Goal: Task Accomplishment & Management: Manage account settings

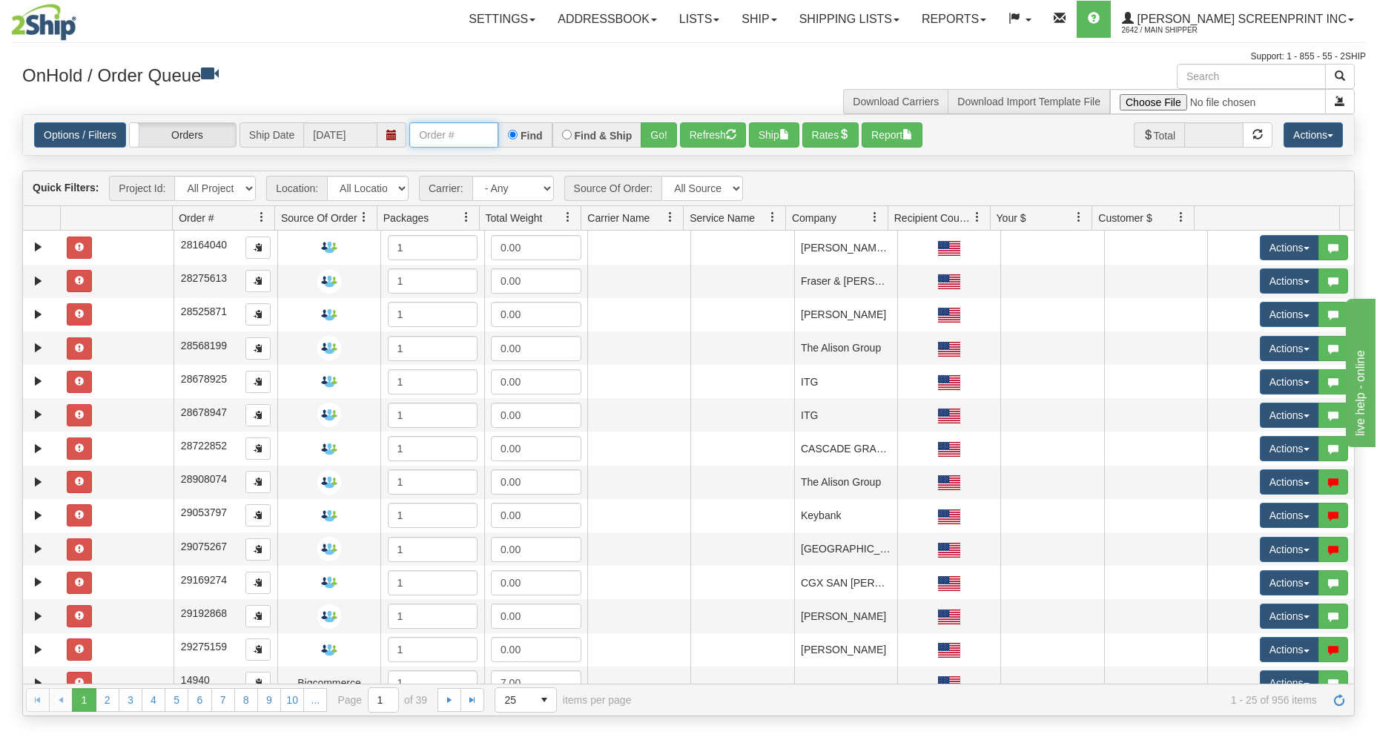
drag, startPoint x: 443, startPoint y: 135, endPoint x: 436, endPoint y: 129, distance: 8.9
click at [440, 134] on input "text" at bounding box center [453, 134] width 89 height 25
type input "17320"
drag, startPoint x: 653, startPoint y: 126, endPoint x: 649, endPoint y: 191, distance: 65.4
click at [653, 126] on button "Go!" at bounding box center [659, 134] width 36 height 25
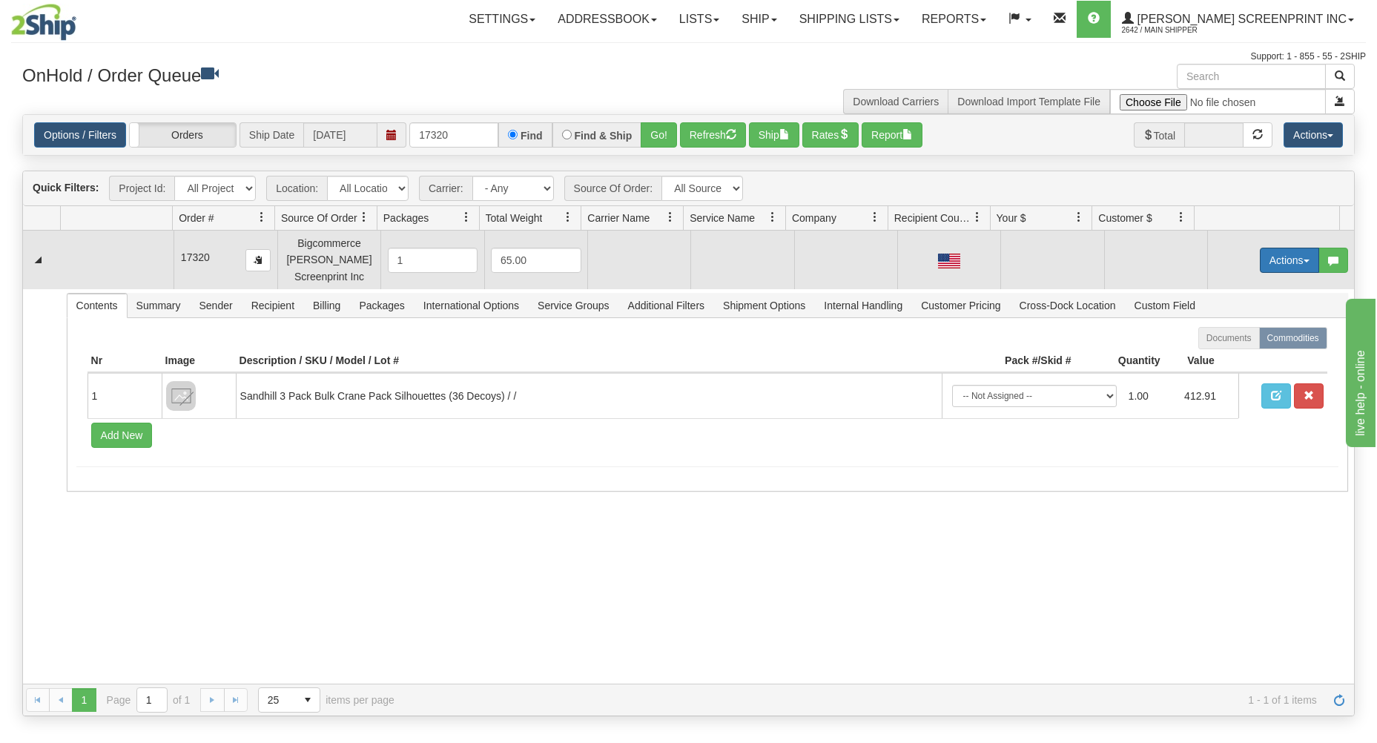
click at [1268, 257] on button "Actions" at bounding box center [1289, 260] width 59 height 25
click at [1221, 286] on span "Open" at bounding box center [1233, 289] width 36 height 12
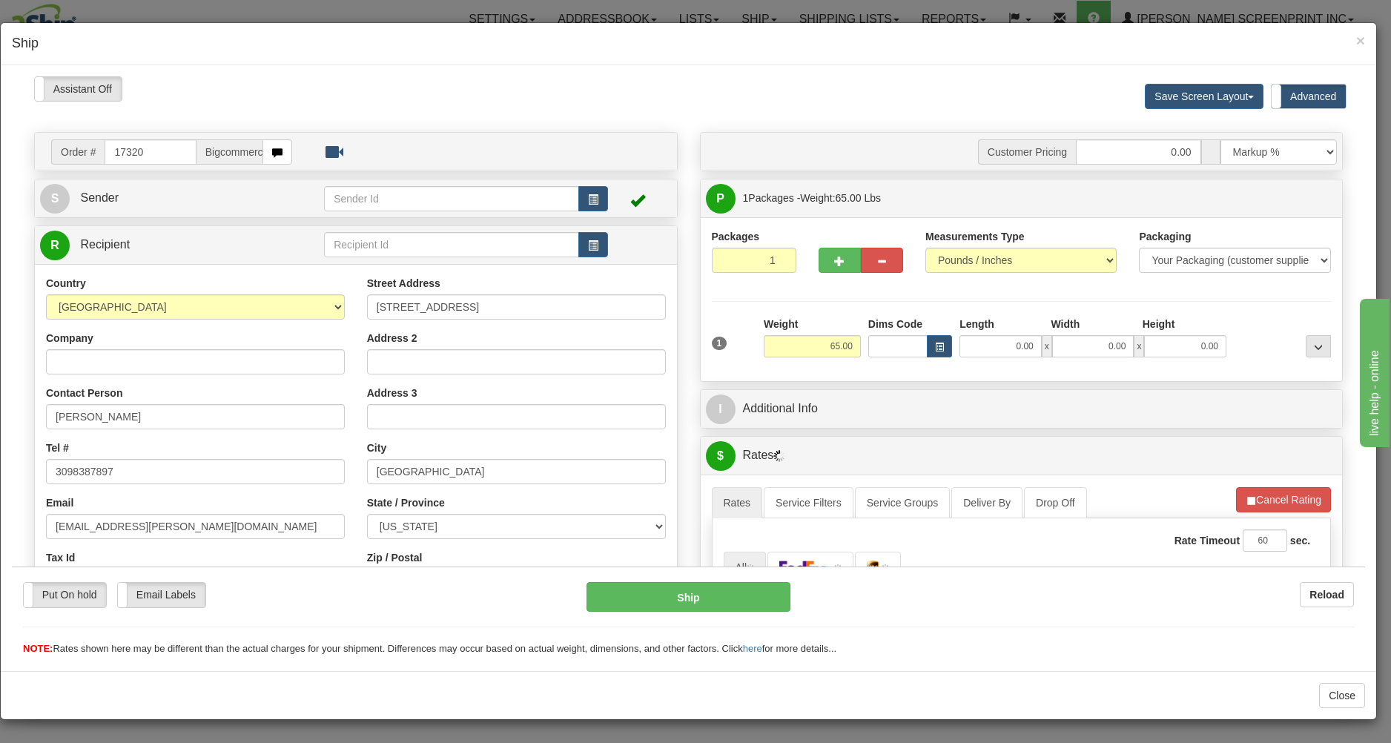
type input "30.50"
click at [996, 351] on input "0.00" at bounding box center [1001, 345] width 82 height 22
type input "38.00"
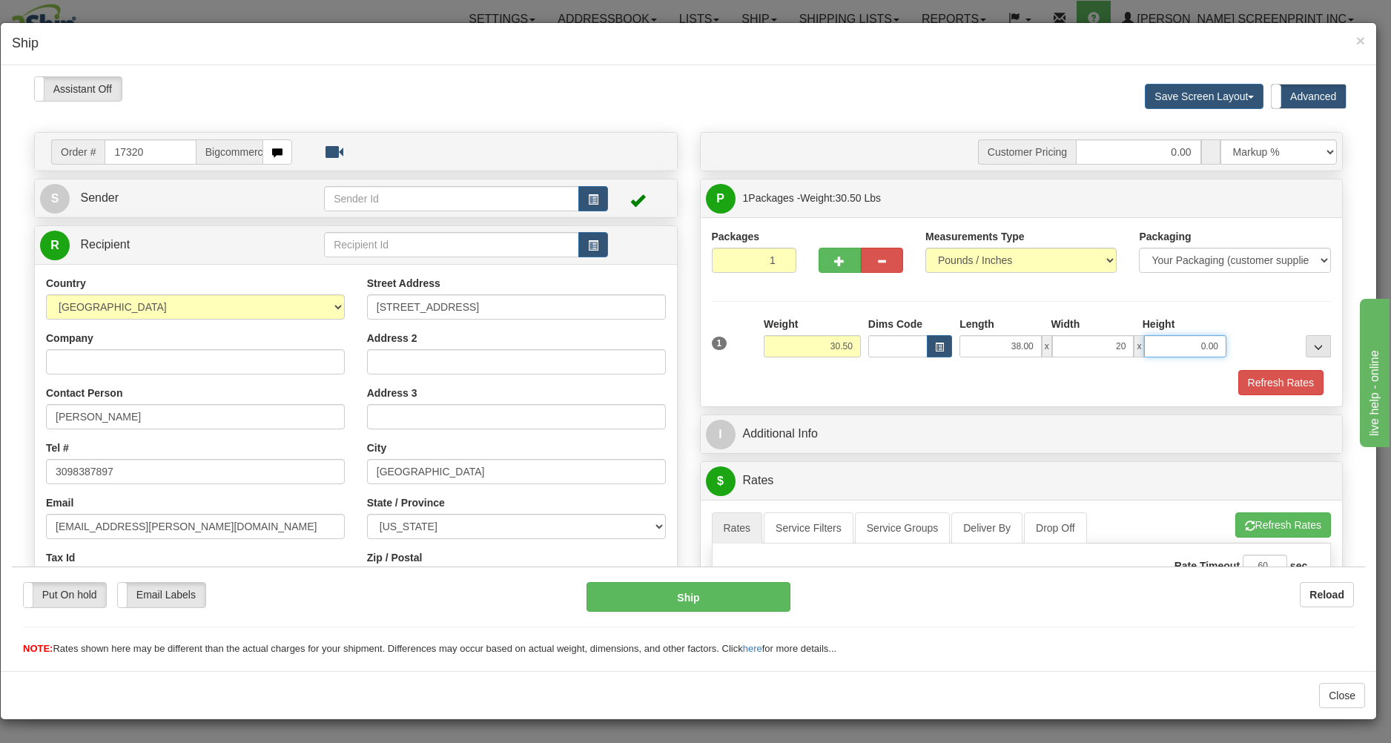
type input "20.00"
type input "30.20"
type input "1"
type input "30.25"
type input "11"
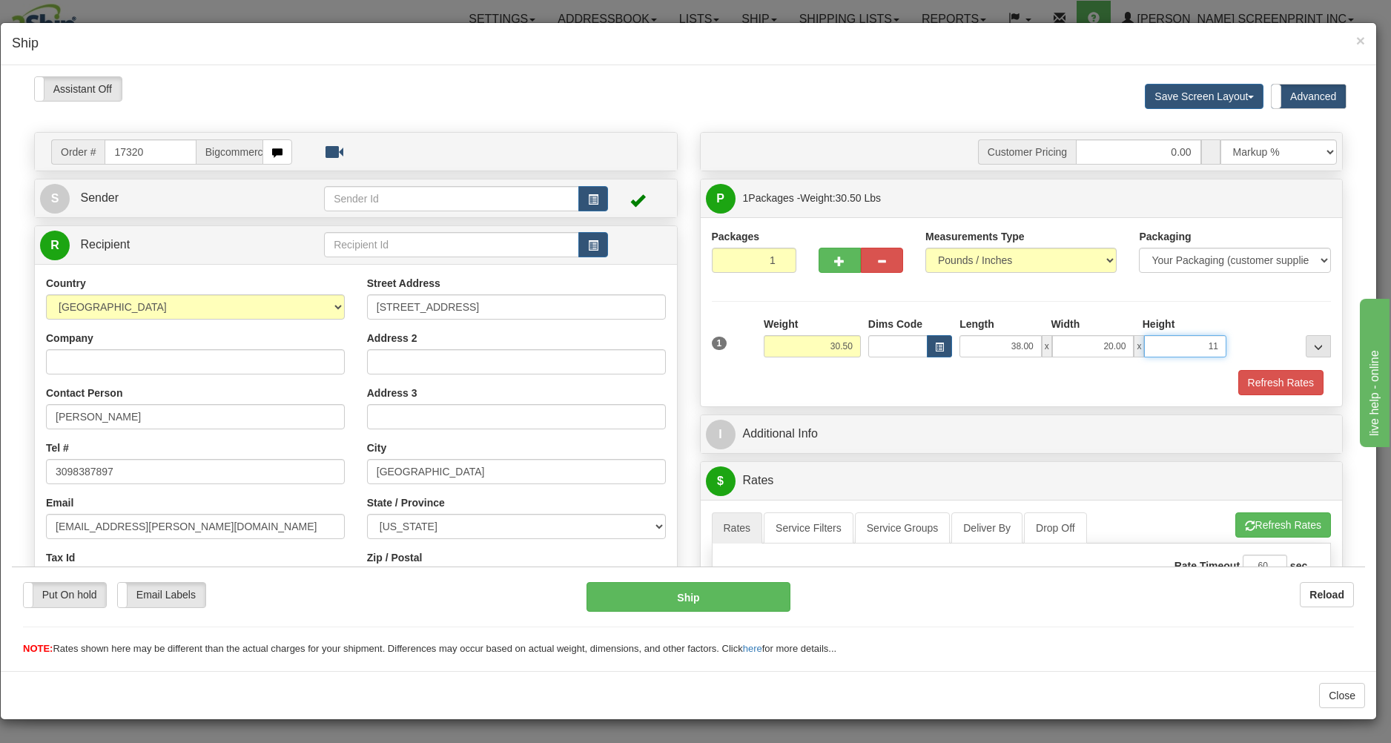
type input "30.55"
type input "11.00"
click at [1001, 378] on div "Refresh Rates" at bounding box center [1021, 381] width 627 height 25
type input "30.50"
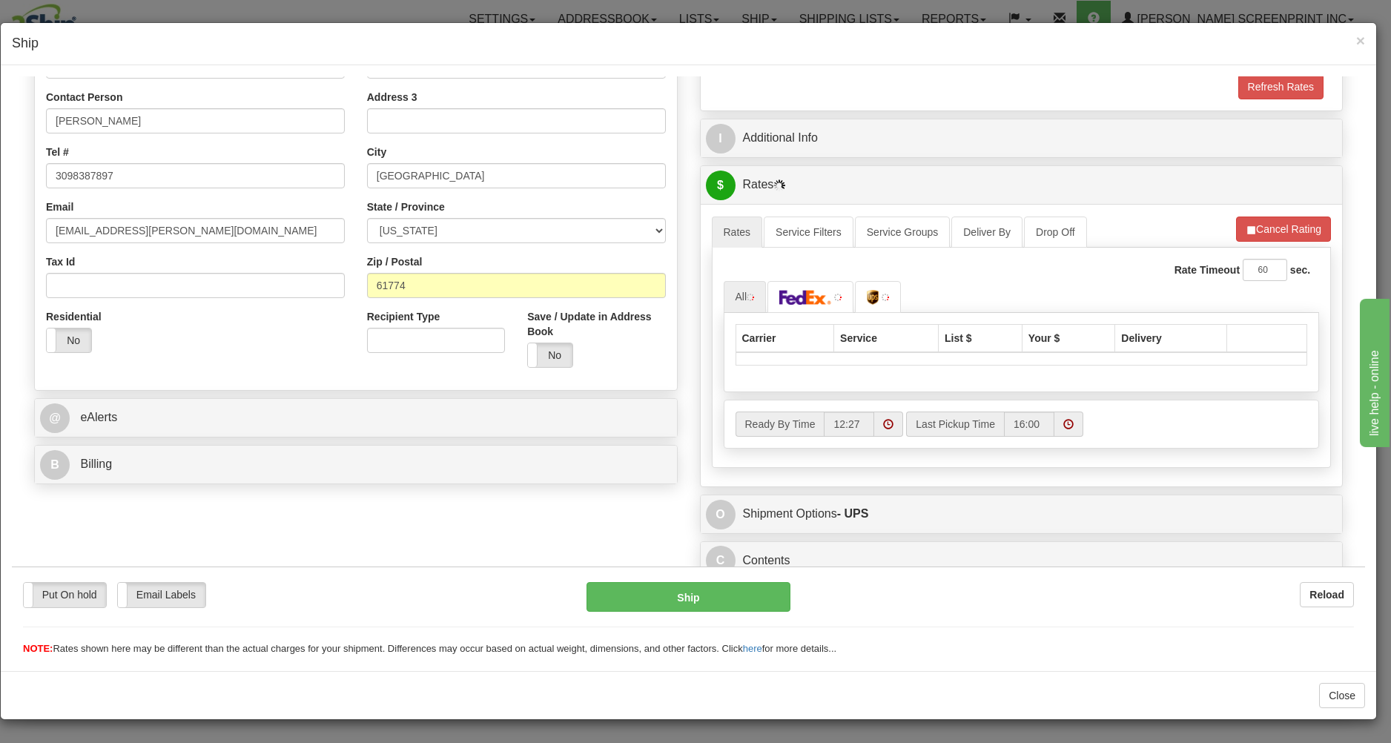
scroll to position [307, 0]
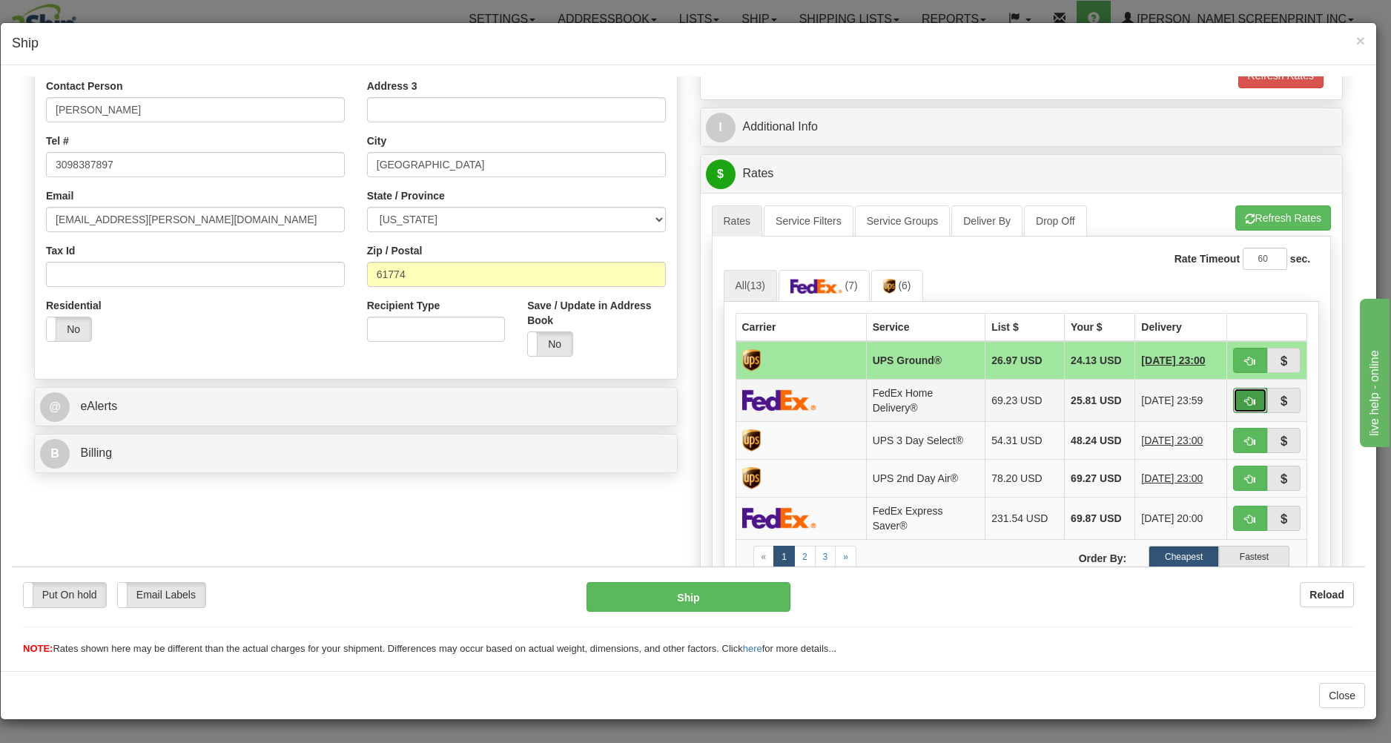
click at [1245, 402] on span "button" at bounding box center [1250, 401] width 10 height 10
type input "90"
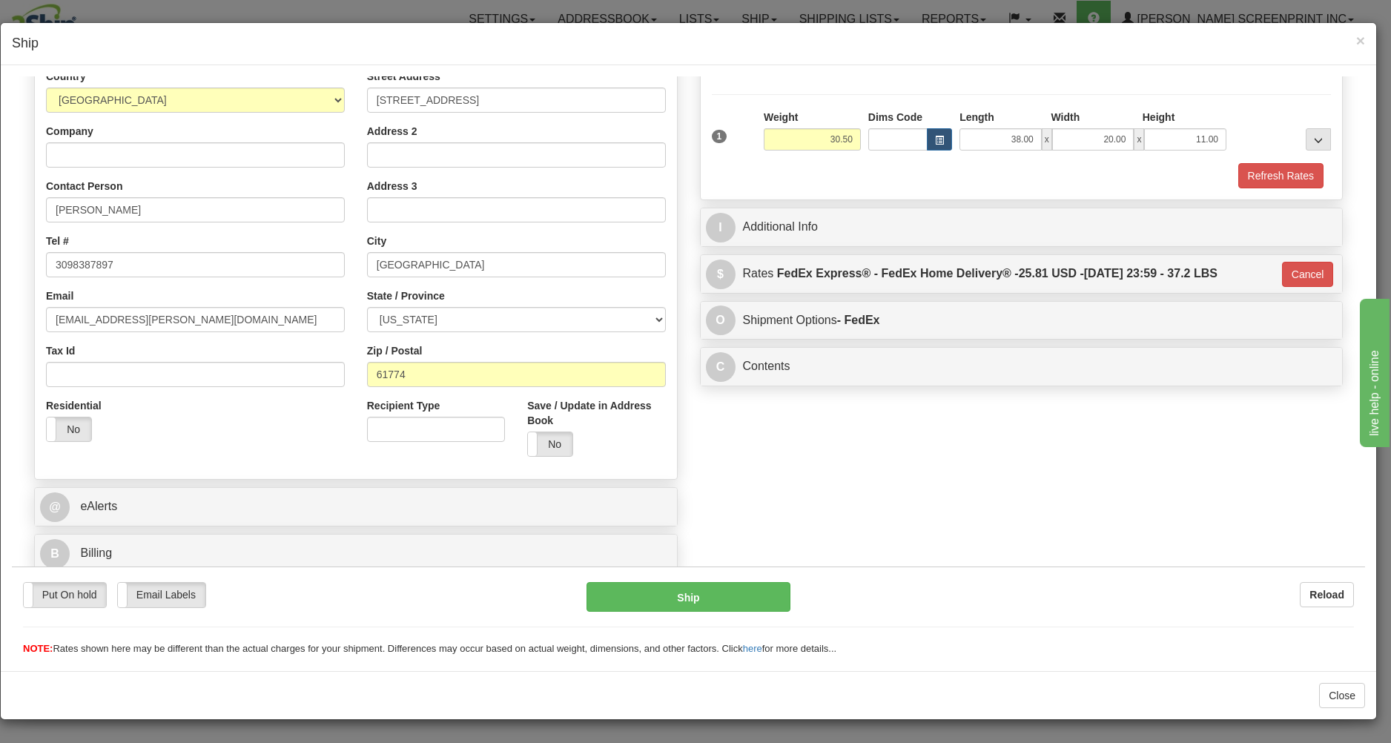
scroll to position [210, 0]
click at [744, 589] on button "Ship" at bounding box center [688, 596] width 203 height 30
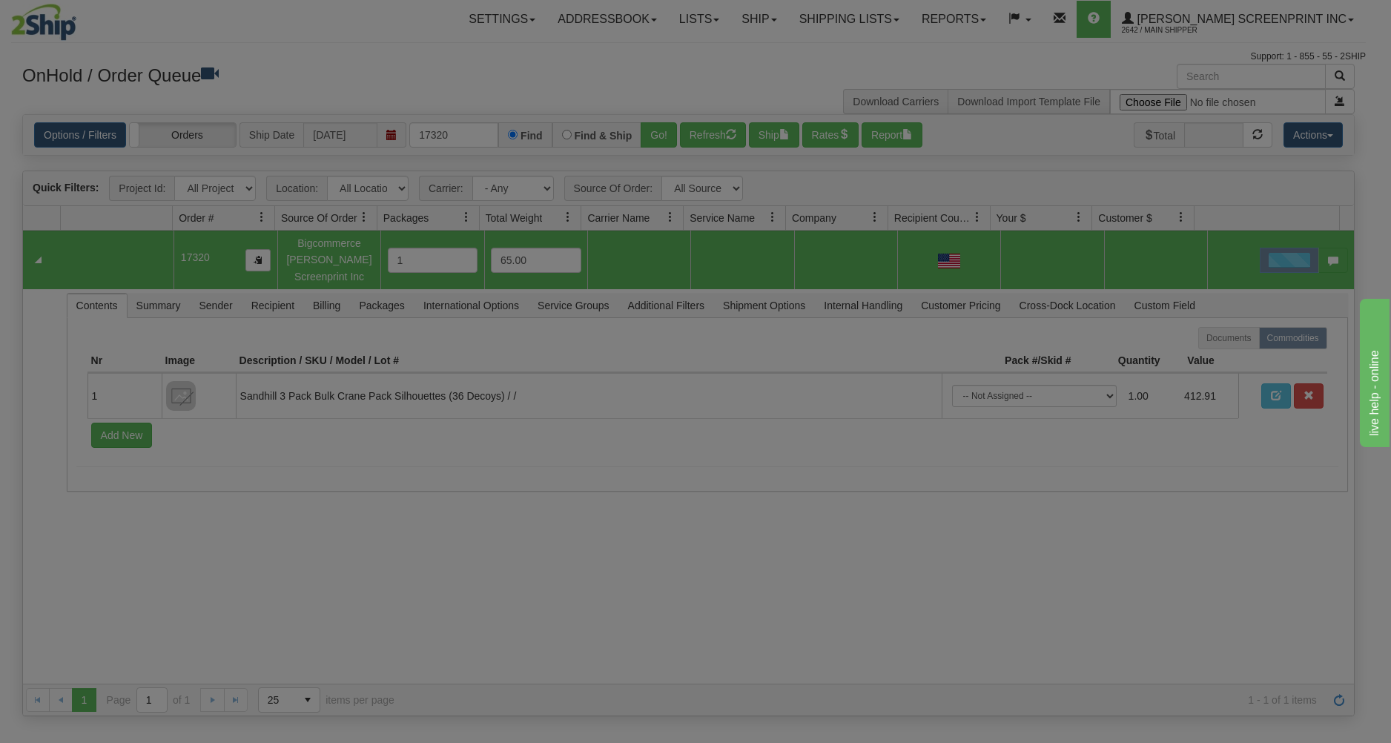
scroll to position [0, 0]
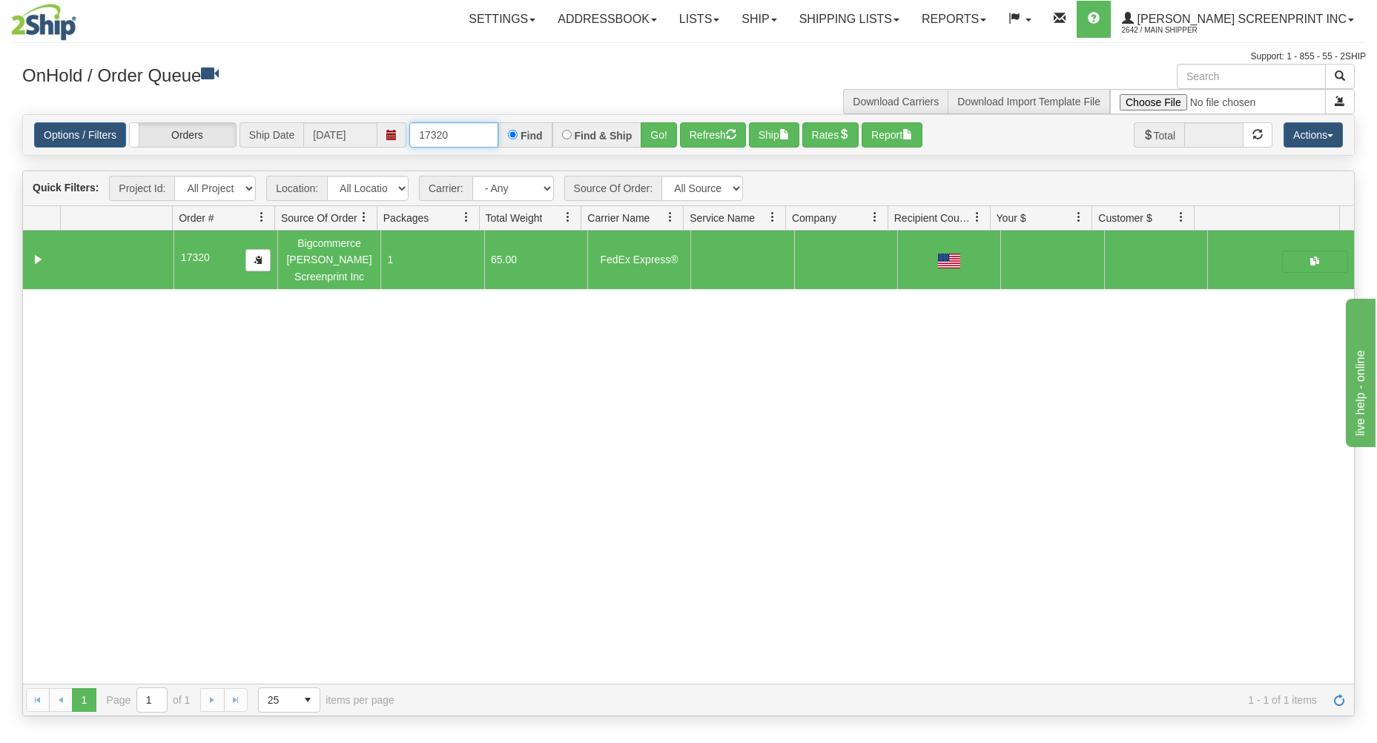
drag, startPoint x: 413, startPoint y: 129, endPoint x: 531, endPoint y: 115, distance: 118.7
click at [531, 115] on div "Options / Filters Group Shipments Orders Ship Date 10/06/2025 17320 Find Find &…" at bounding box center [688, 135] width 1333 height 42
type input "17330"
click at [658, 132] on button "Go!" at bounding box center [659, 134] width 36 height 25
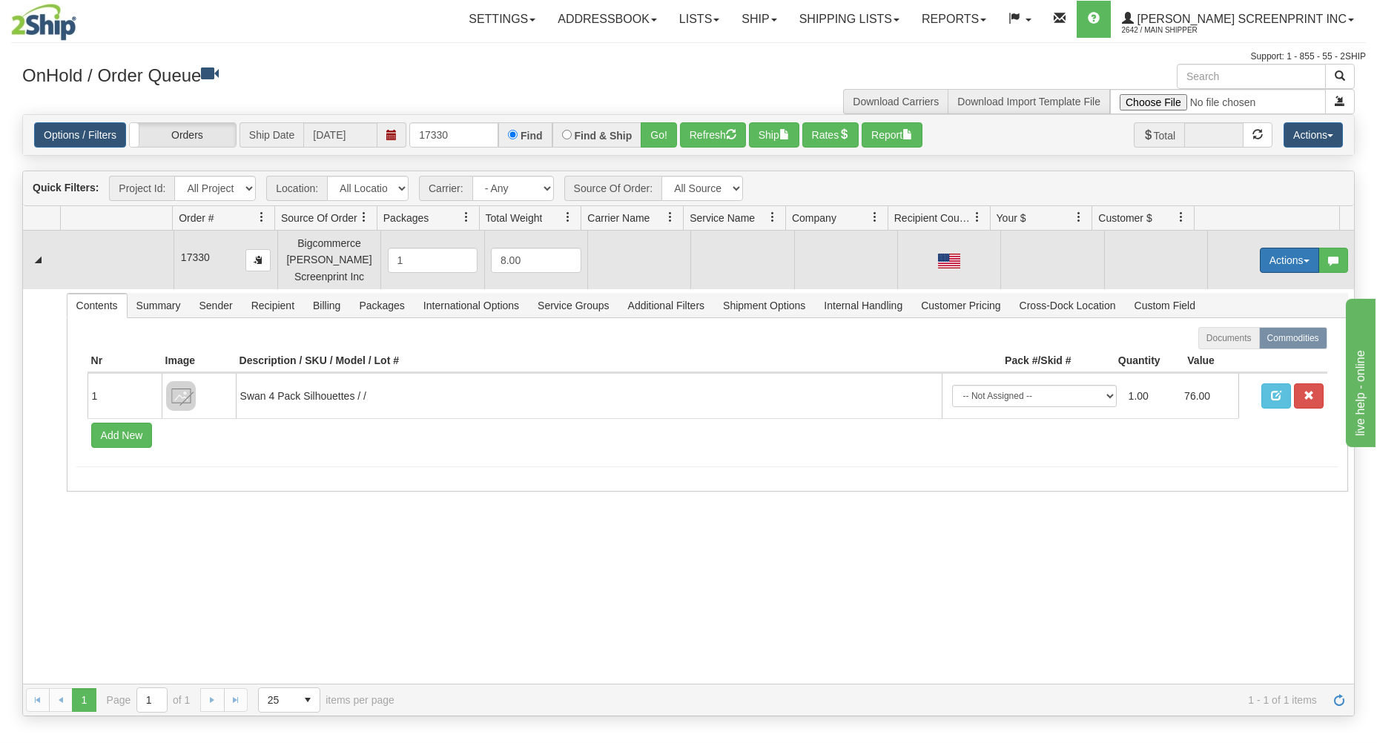
click at [1260, 260] on button "Actions" at bounding box center [1289, 260] width 59 height 25
click at [1235, 286] on link "Open" at bounding box center [1259, 288] width 119 height 19
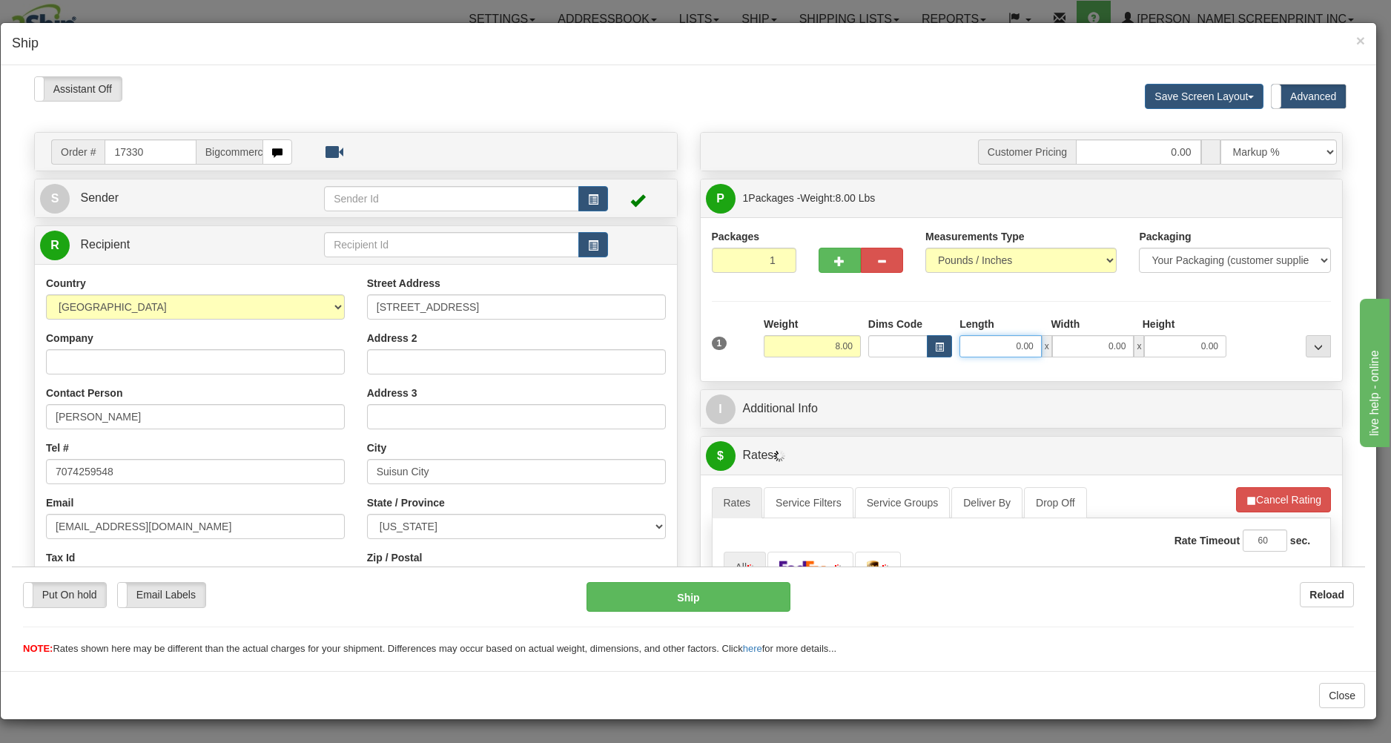
click at [979, 344] on input "0.00" at bounding box center [1001, 345] width 82 height 22
type input "5.90"
type input "39"
type input "5.80"
type input "39.00"
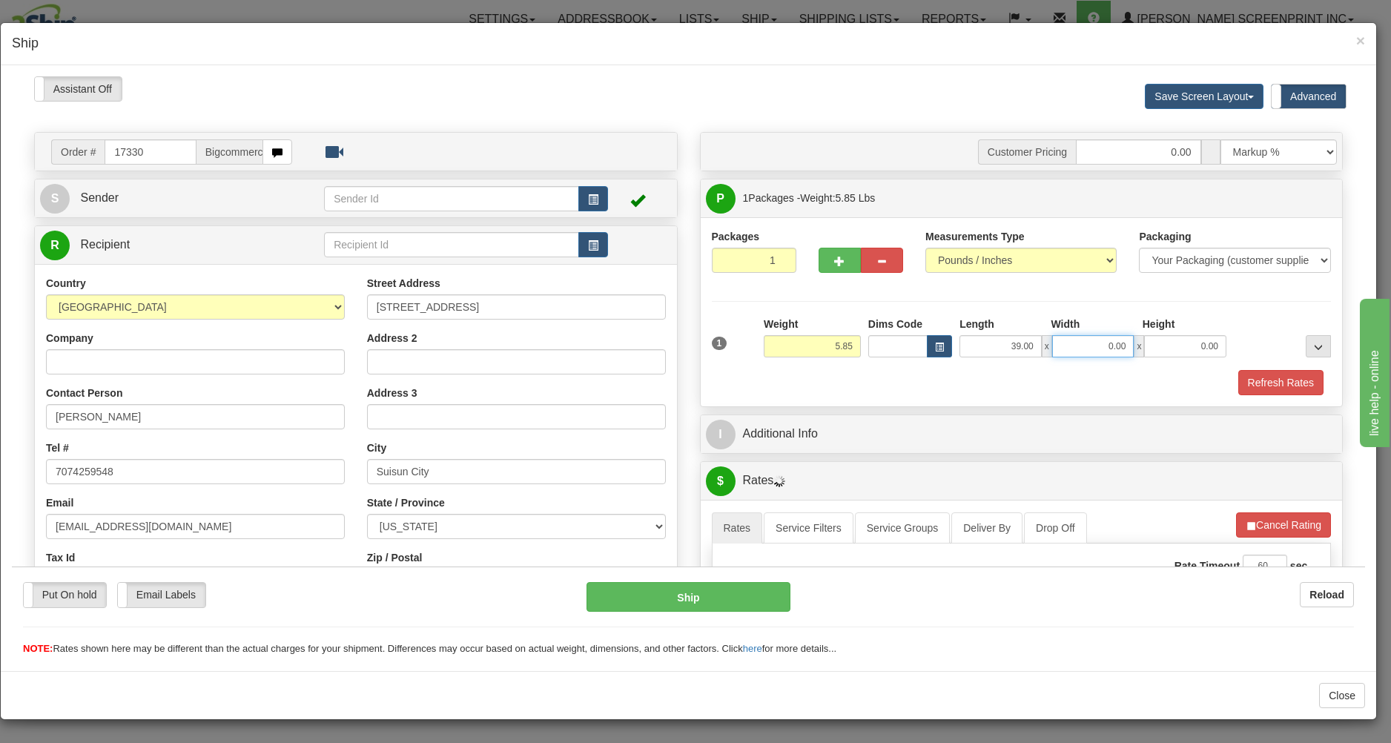
type input "6.00"
type input "19.00"
type input "5.60"
type input "3"
type input "5.80"
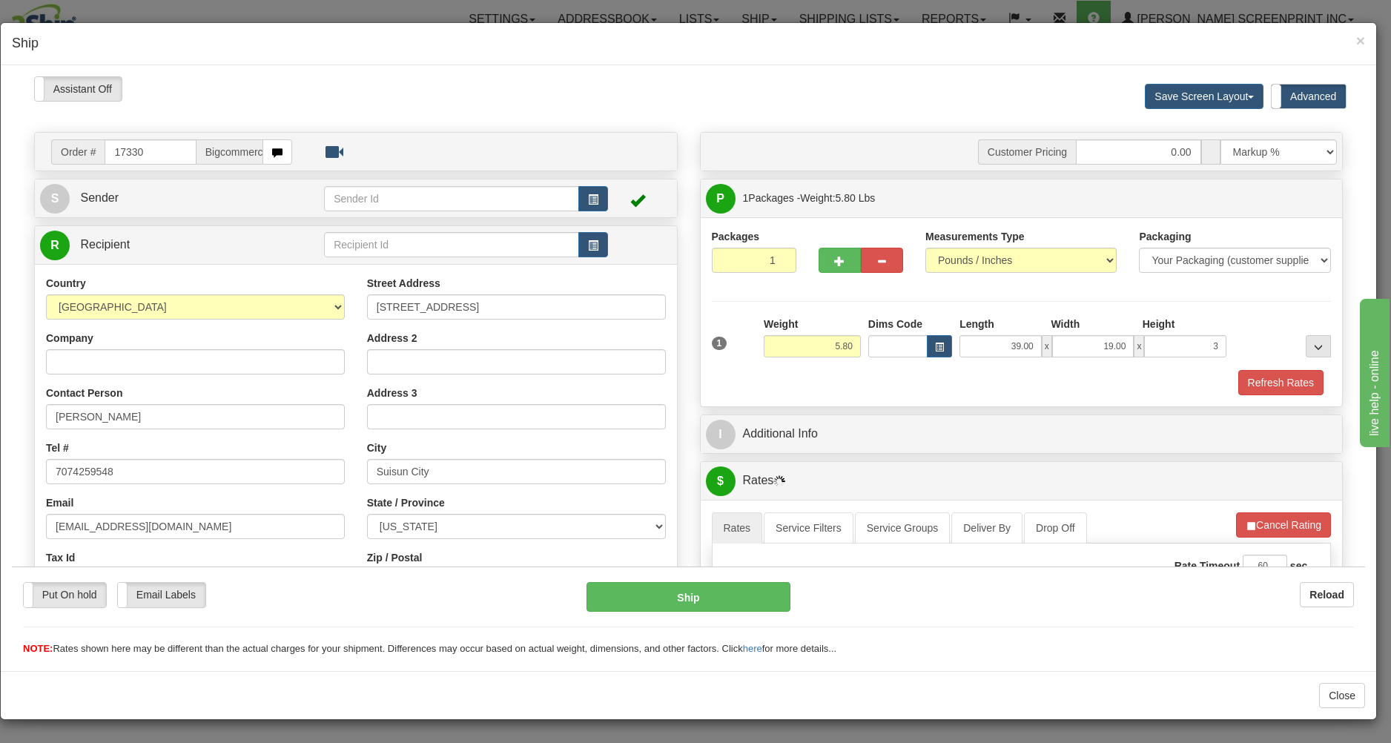
type input "3.00"
click at [944, 360] on div "1 Weight 5.80 Dims Code x x" at bounding box center [1021, 342] width 627 height 53
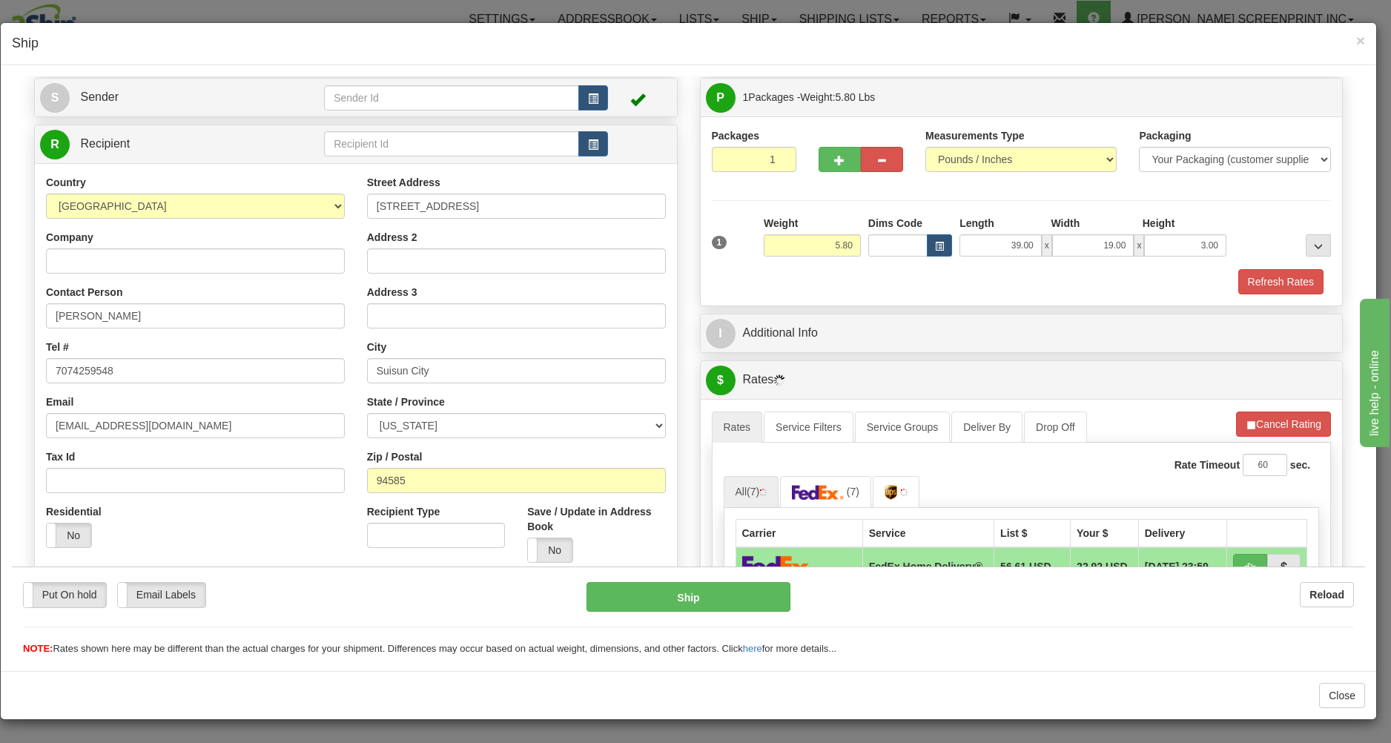
scroll to position [238, 0]
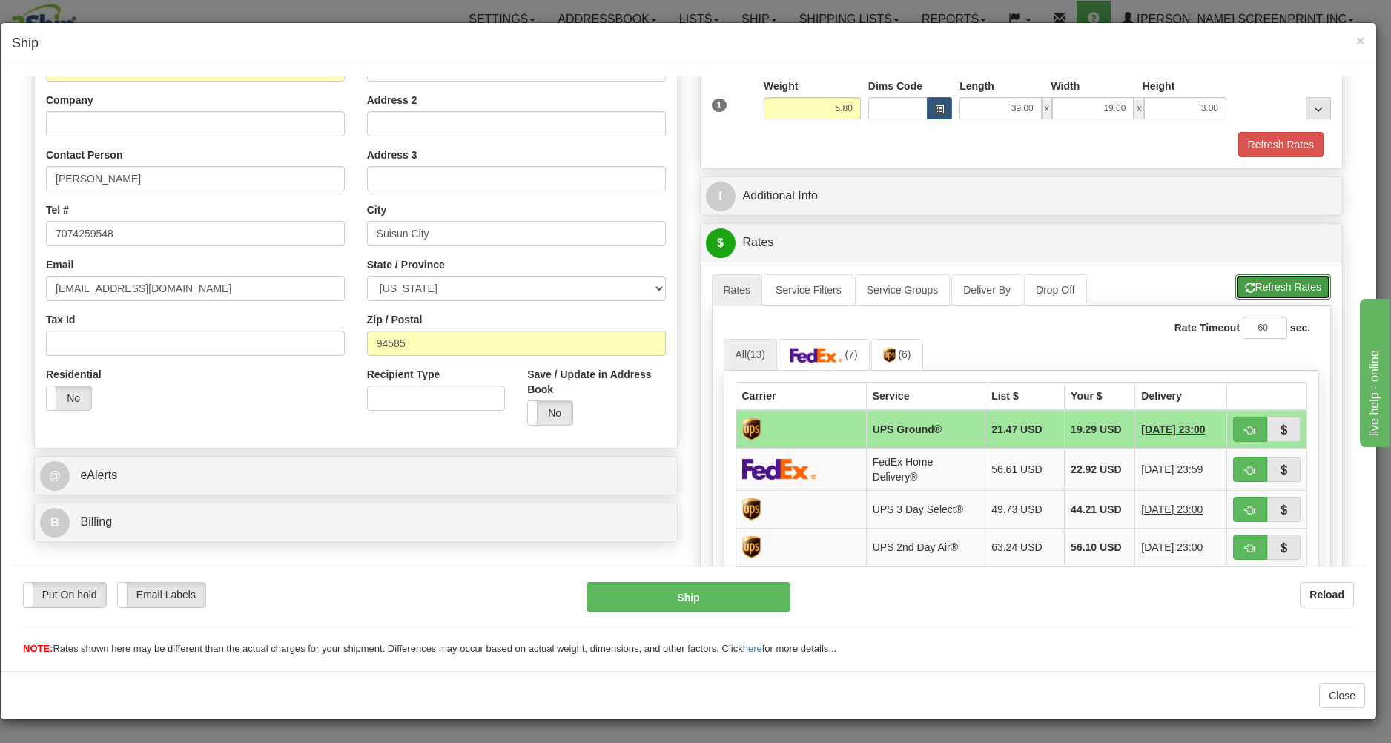
click at [1245, 288] on button "Refresh Rates" at bounding box center [1283, 286] width 96 height 25
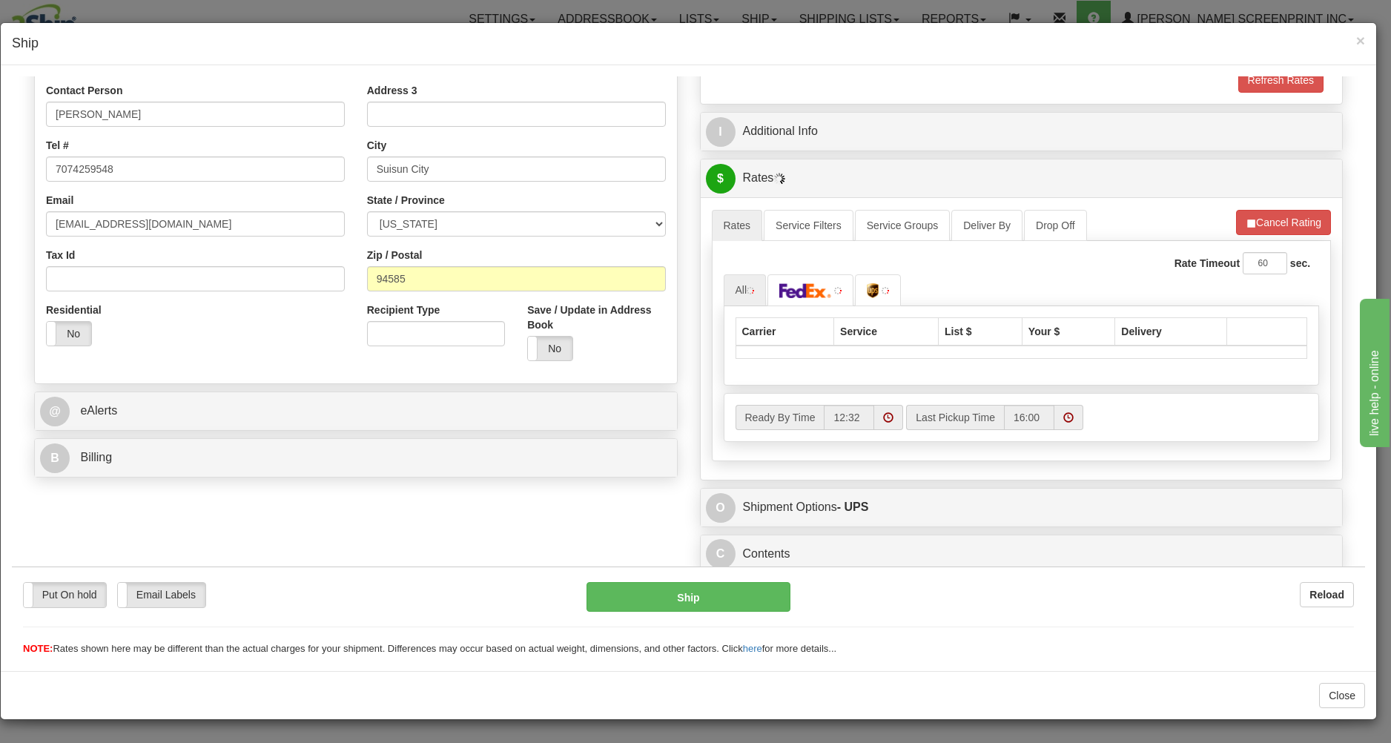
scroll to position [307, 0]
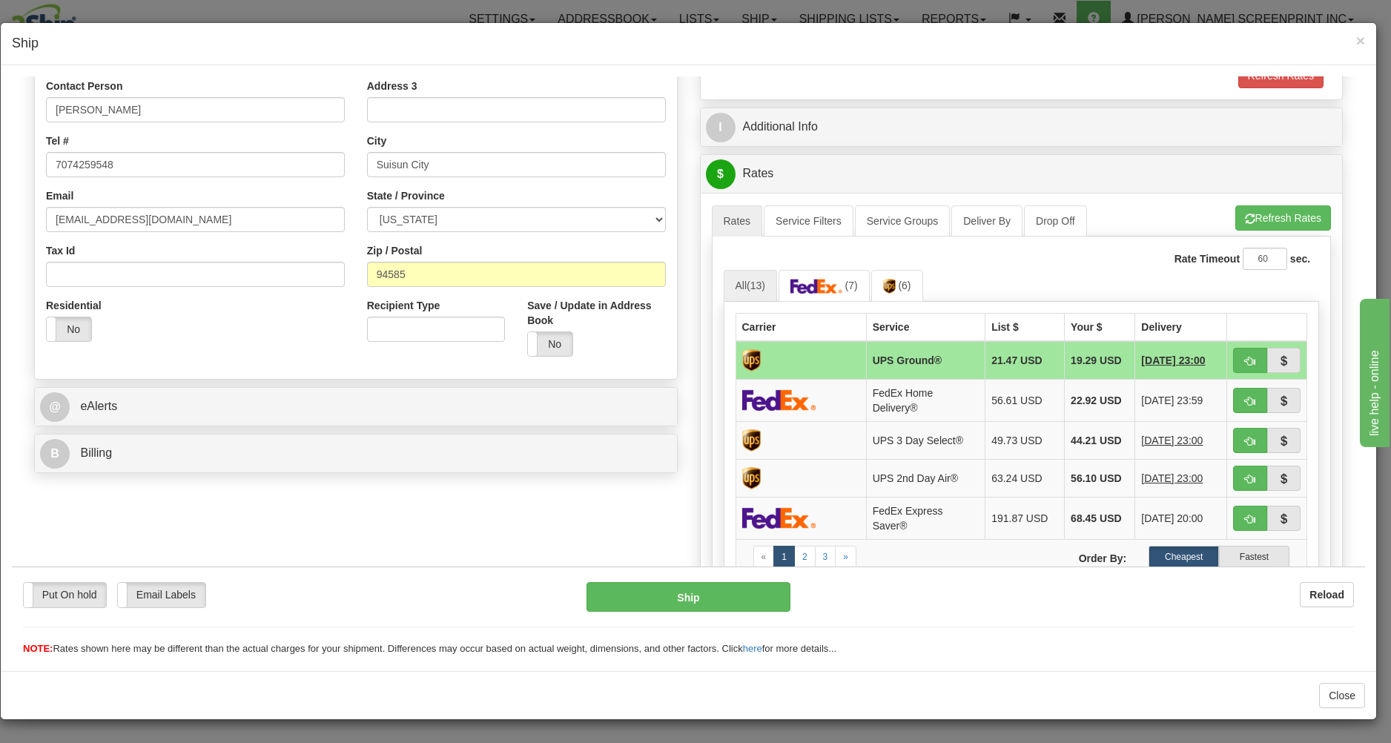
type input "5.80"
click at [1245, 398] on span "button" at bounding box center [1250, 401] width 10 height 10
type input "90"
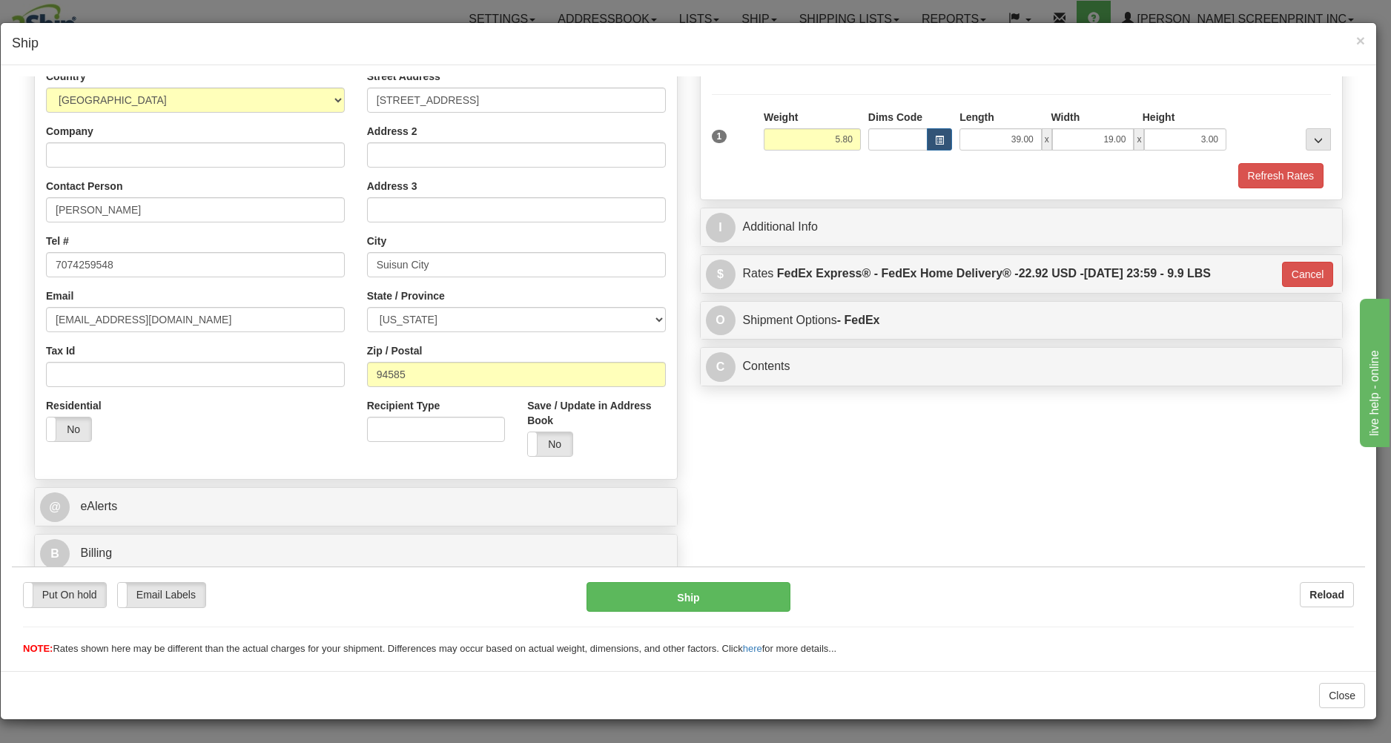
scroll to position [210, 0]
click at [739, 587] on button "Ship" at bounding box center [688, 596] width 203 height 30
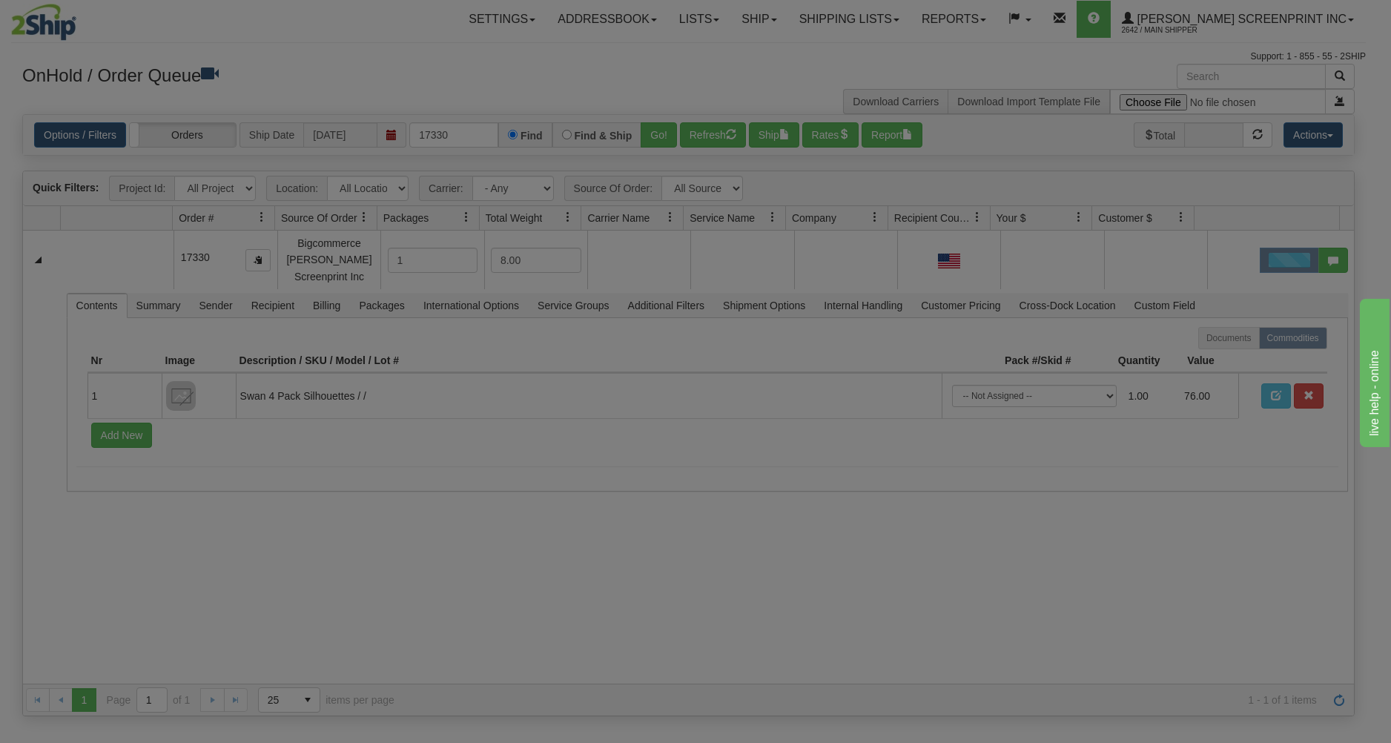
scroll to position [0, 0]
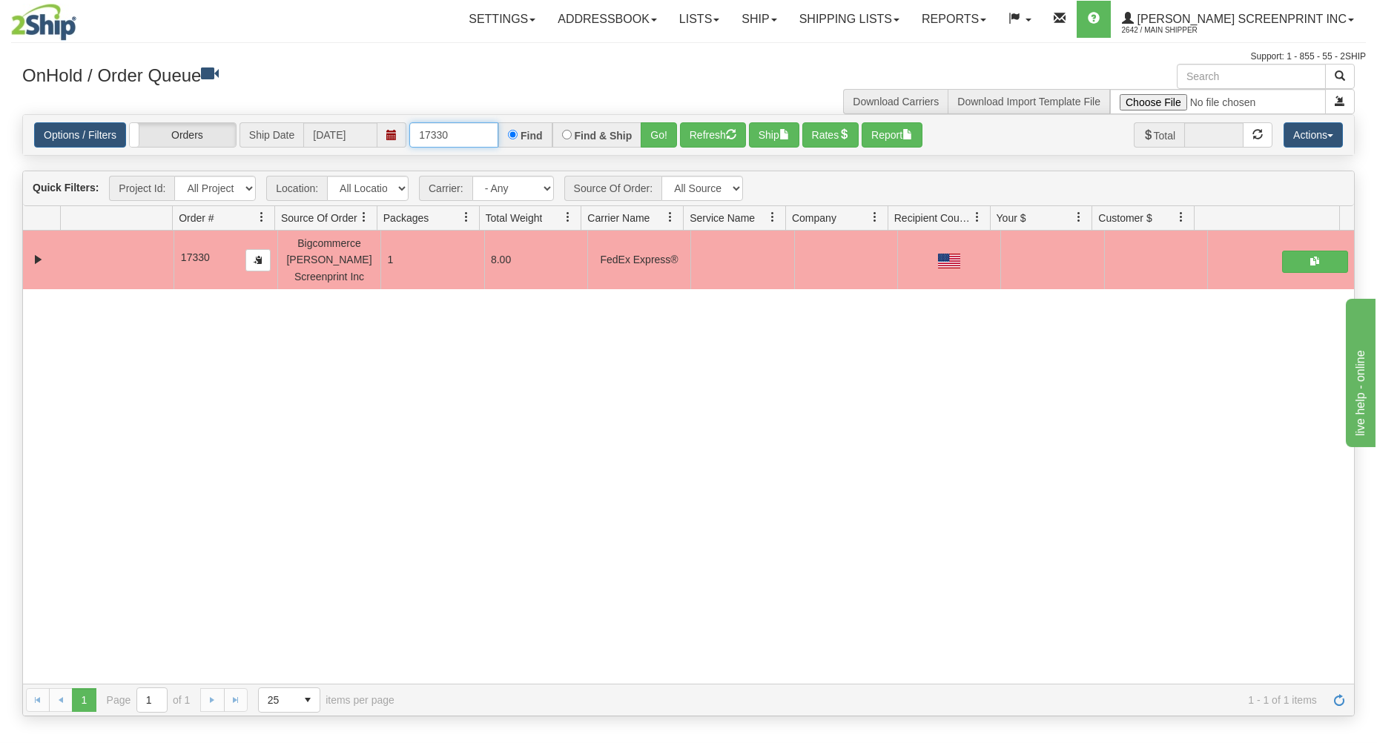
drag, startPoint x: 412, startPoint y: 133, endPoint x: 549, endPoint y: 140, distance: 136.7
click at [525, 136] on div "17330 Find Find & Ship Go!" at bounding box center [543, 134] width 268 height 25
type input "17325"
click at [652, 129] on button "Go!" at bounding box center [659, 134] width 36 height 25
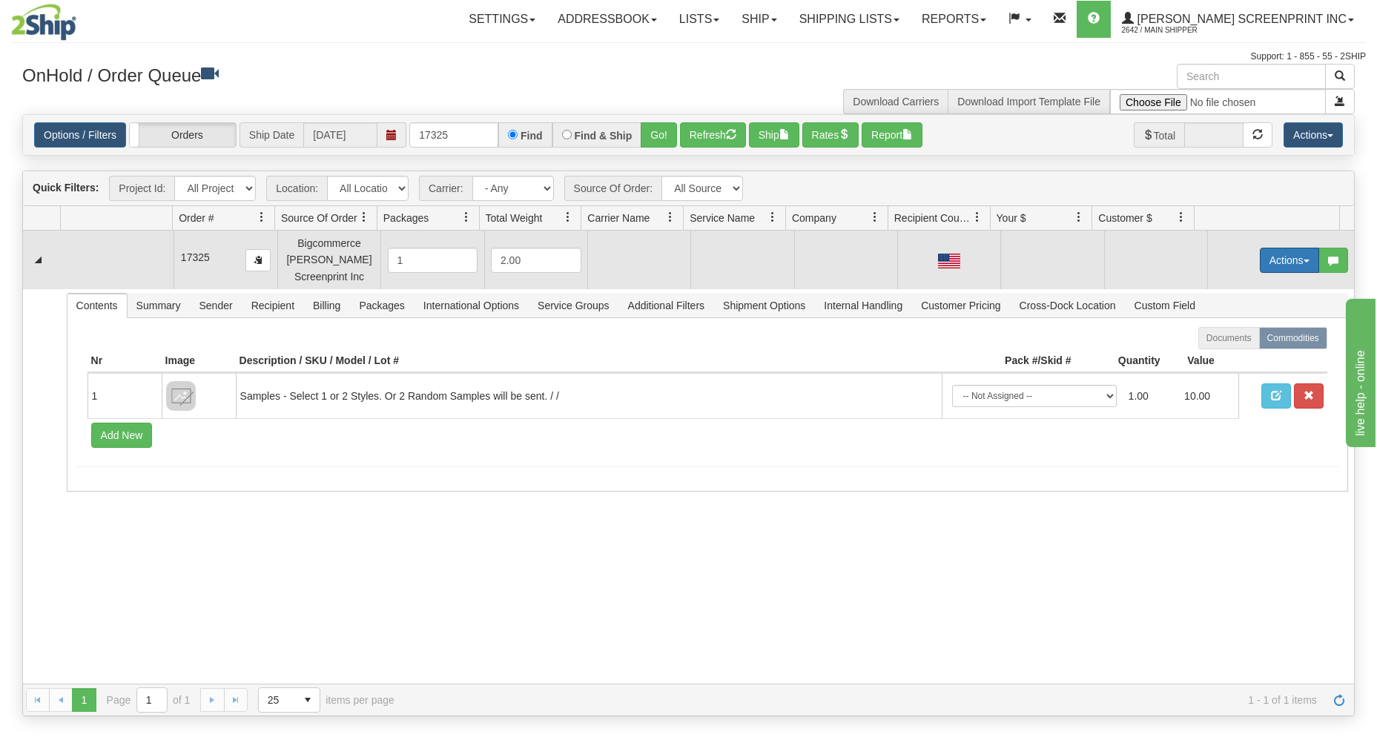
click at [1287, 249] on button "Actions" at bounding box center [1289, 260] width 59 height 25
click at [1225, 285] on span "Open" at bounding box center [1233, 289] width 36 height 12
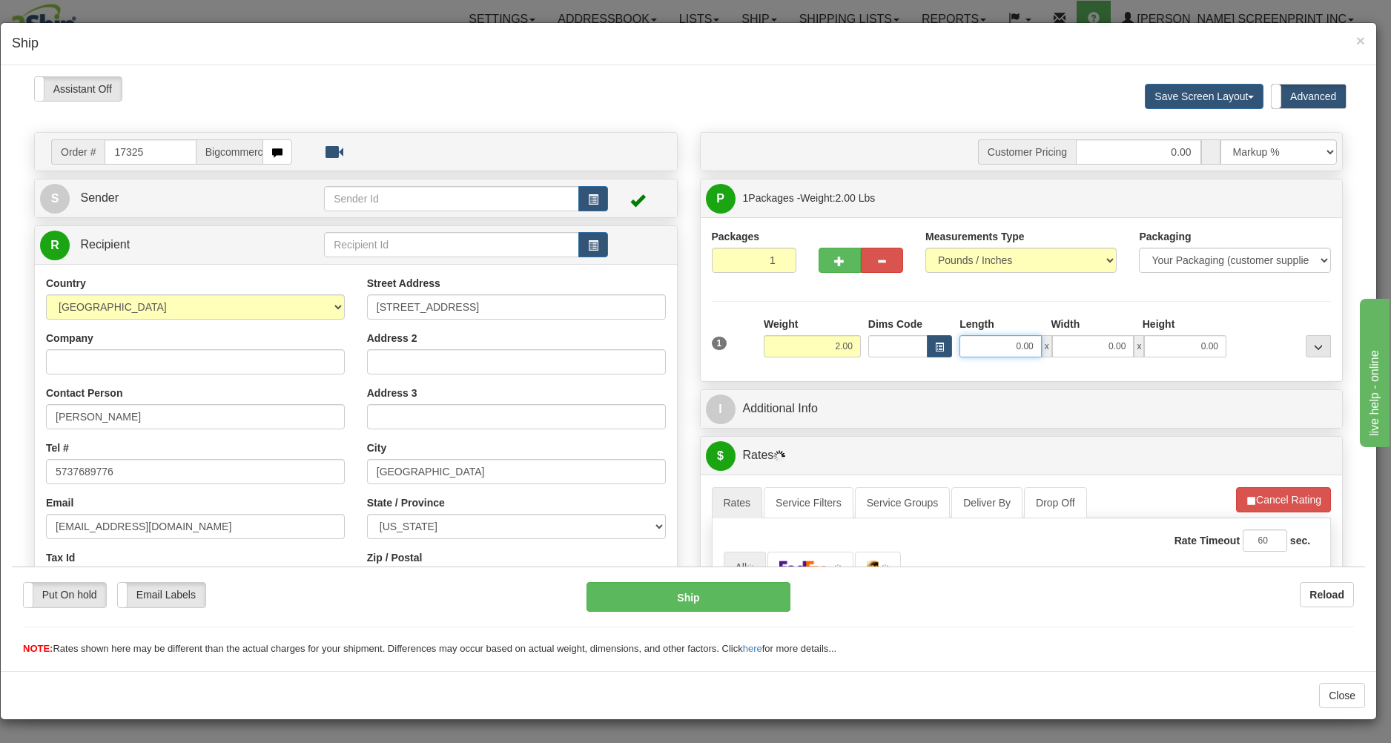
type input "1.60"
click at [979, 352] on input "0.00" at bounding box center [1001, 345] width 82 height 22
type input "1.75"
type input "2"
type input "2.75"
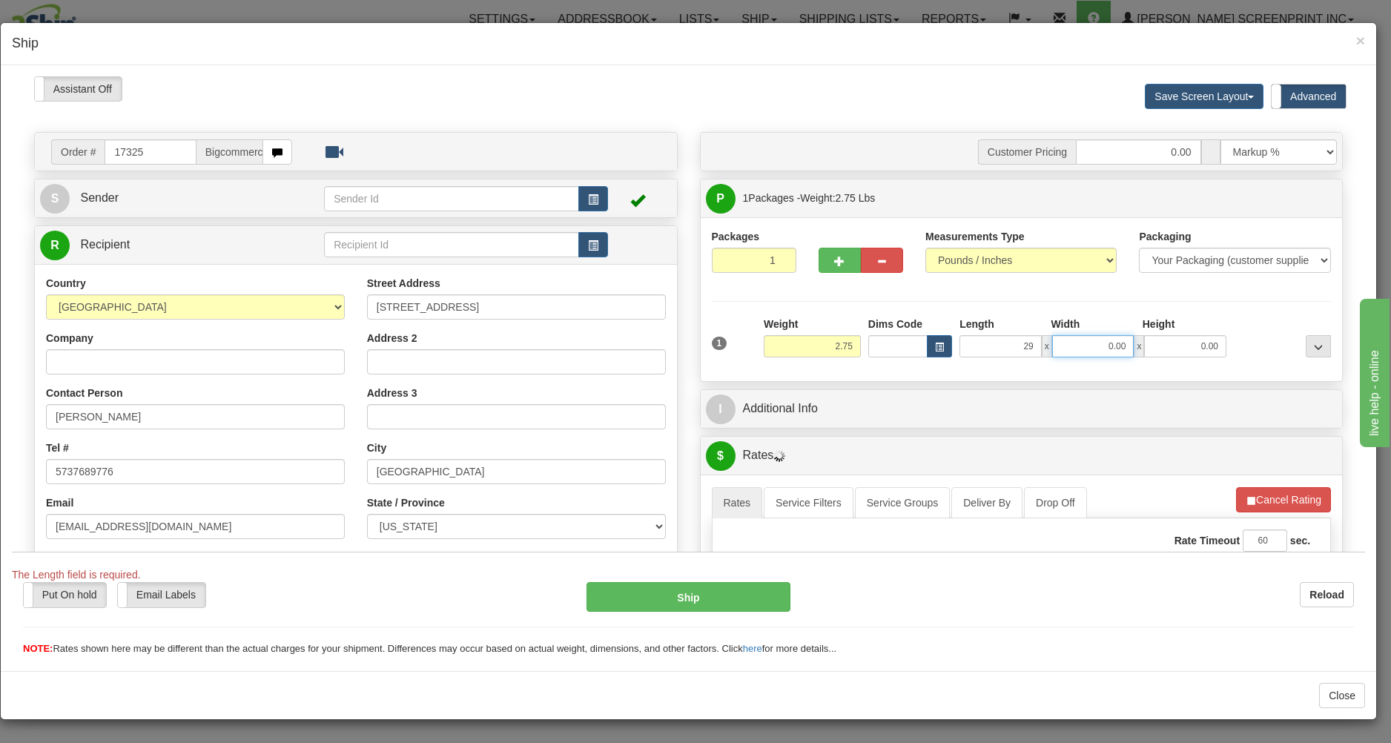
type input "29.00"
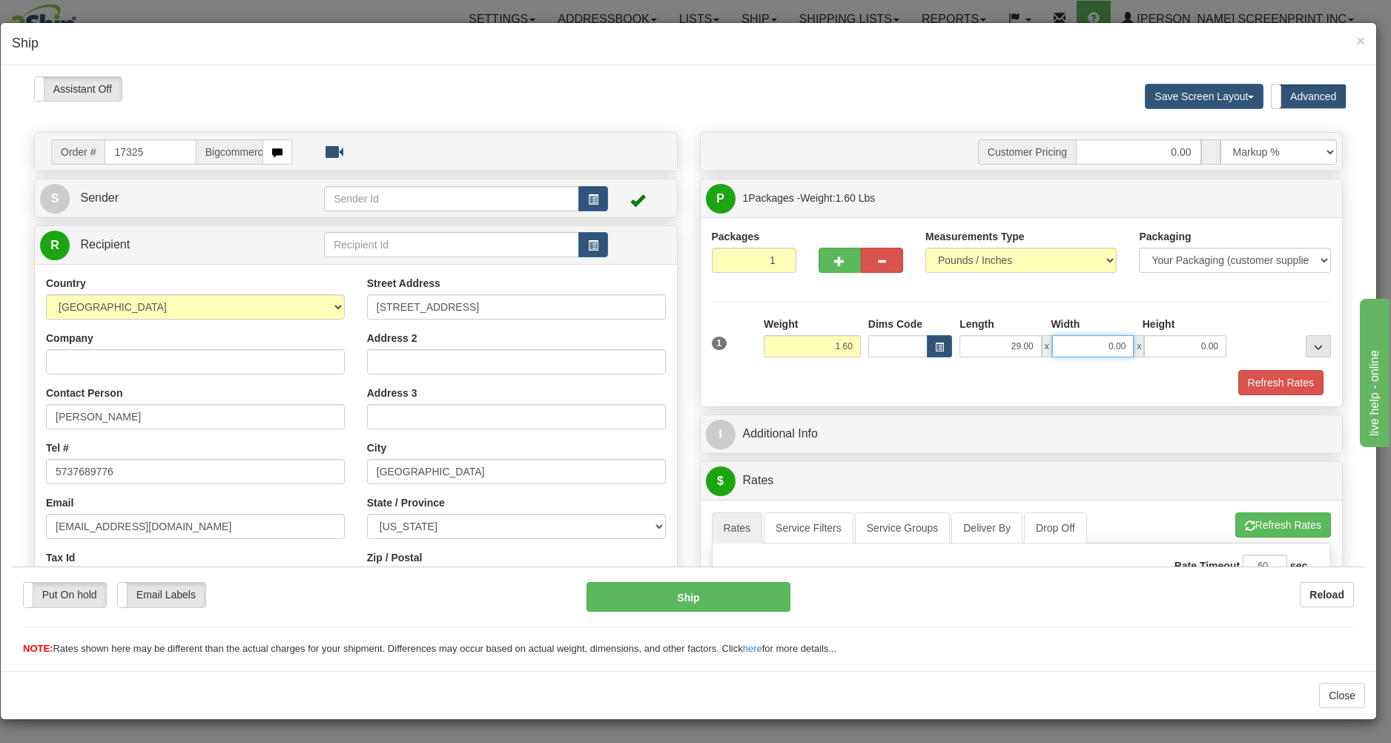
type input "1.70"
type input "19"
type input "1.60"
type input "19.00"
type input "1.00"
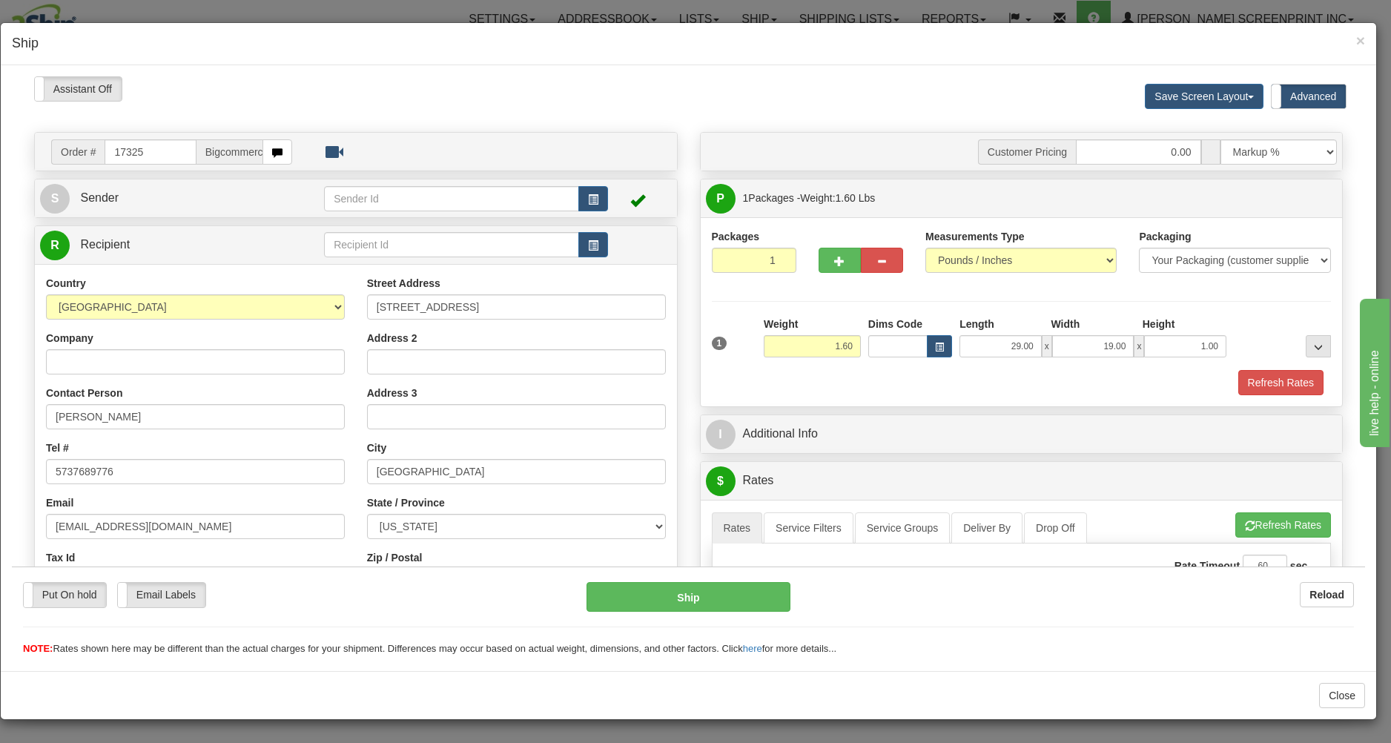
click at [967, 369] on div "Packaging Your Packaging (customer supplied) Envelope (carrier supplied) Pack (…" at bounding box center [1047, 369] width 575 height 1
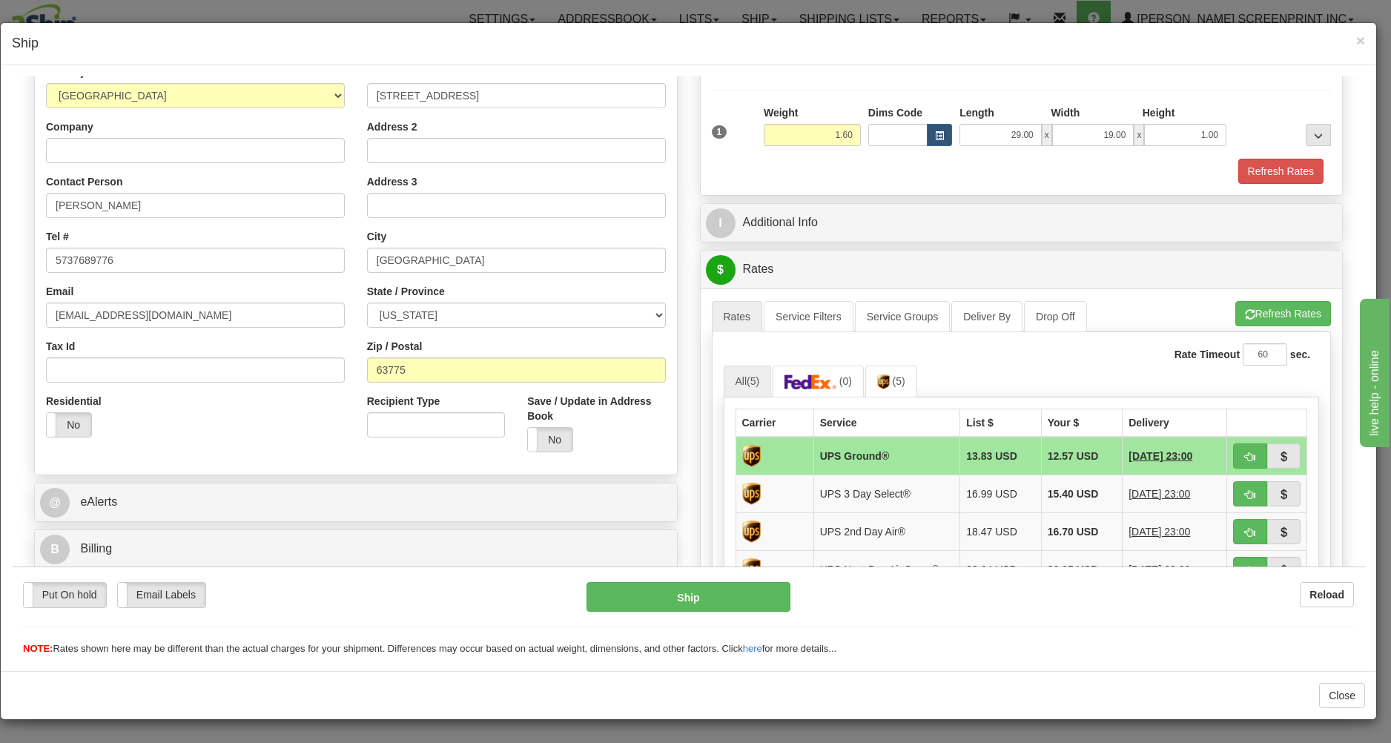
scroll to position [238, 0]
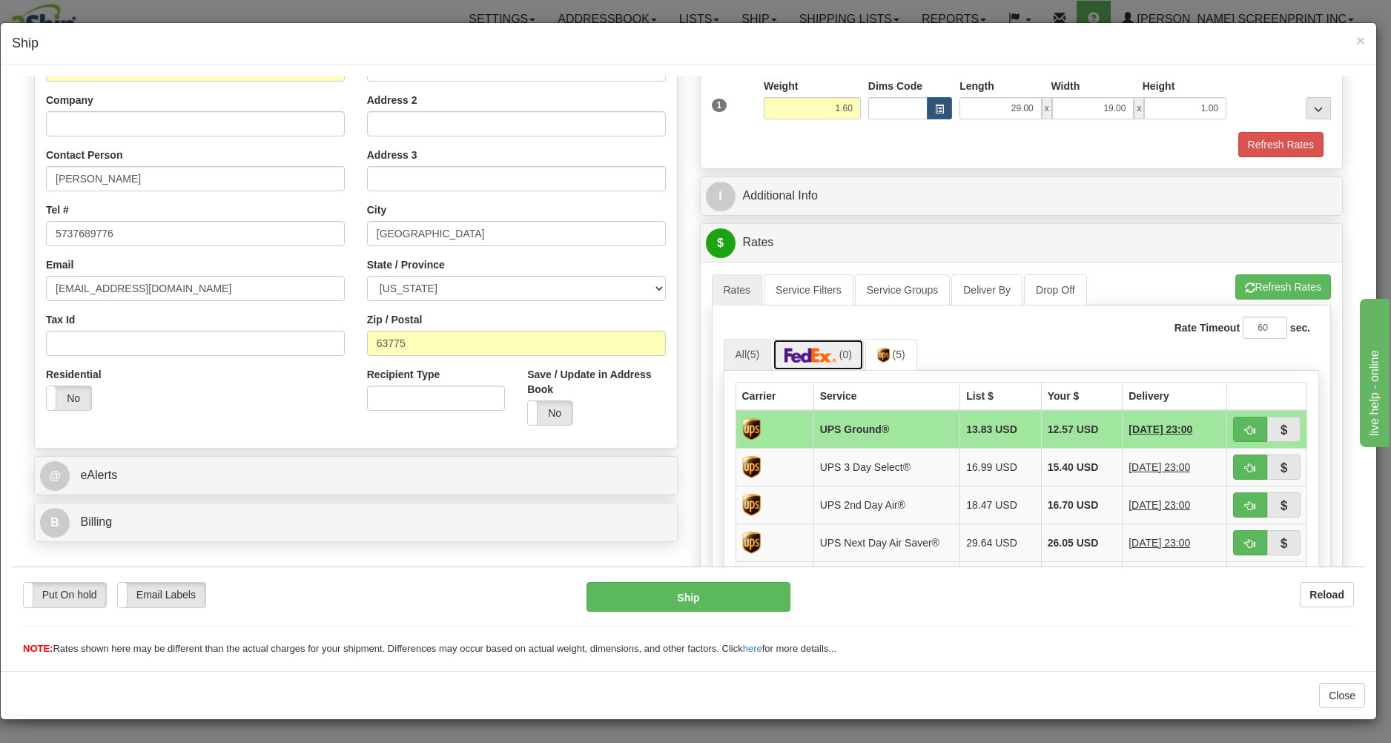
click at [839, 354] on span "(0)" at bounding box center [845, 354] width 13 height 12
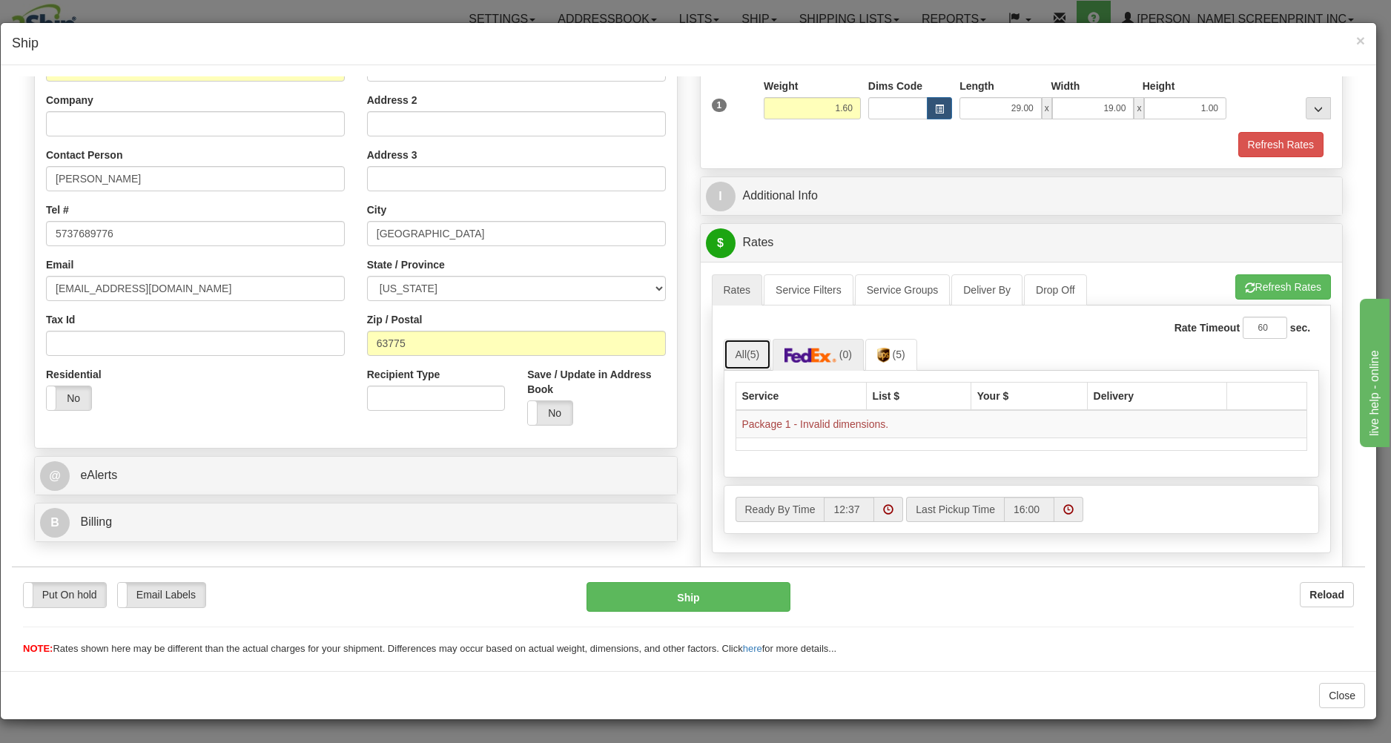
click at [741, 356] on link "All (5)" at bounding box center [748, 353] width 48 height 31
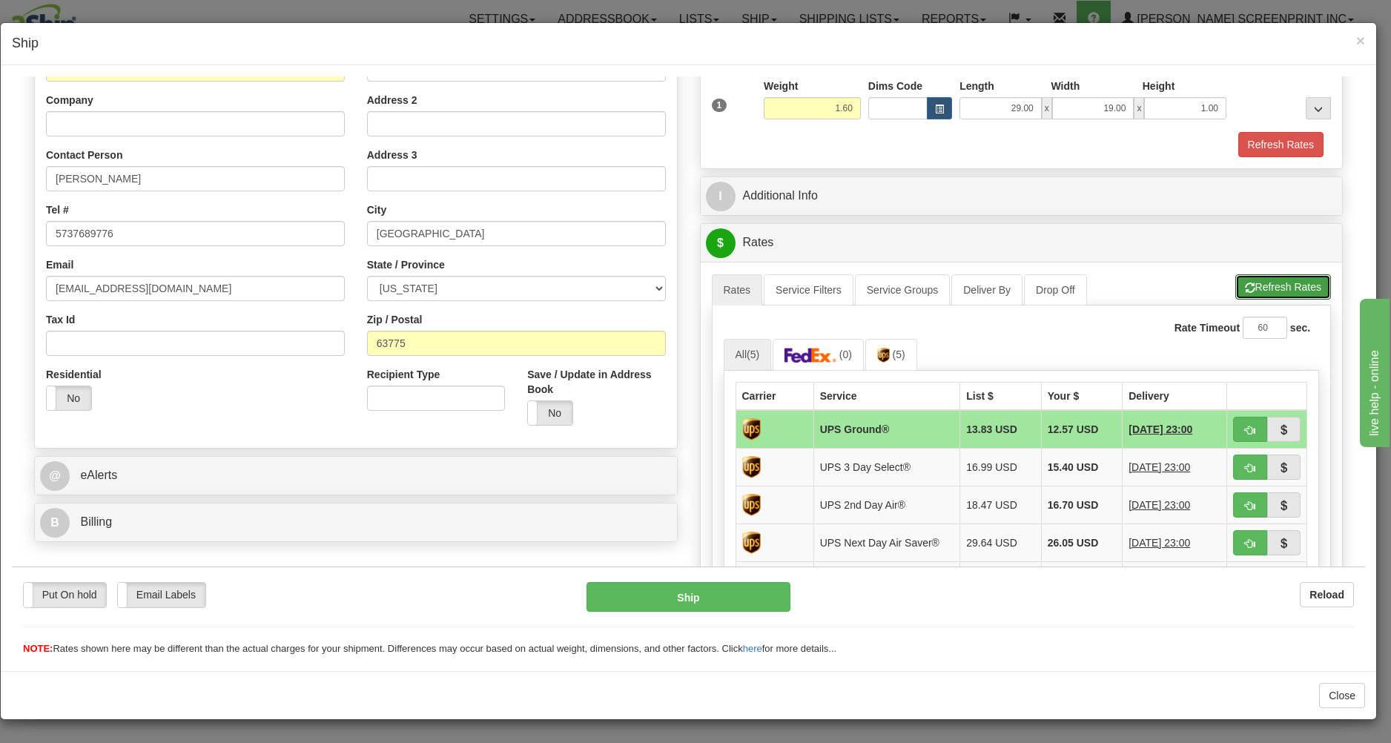
drag, startPoint x: 1273, startPoint y: 283, endPoint x: 1263, endPoint y: 292, distance: 13.1
click at [1273, 288] on button "Refresh Rates" at bounding box center [1283, 286] width 96 height 25
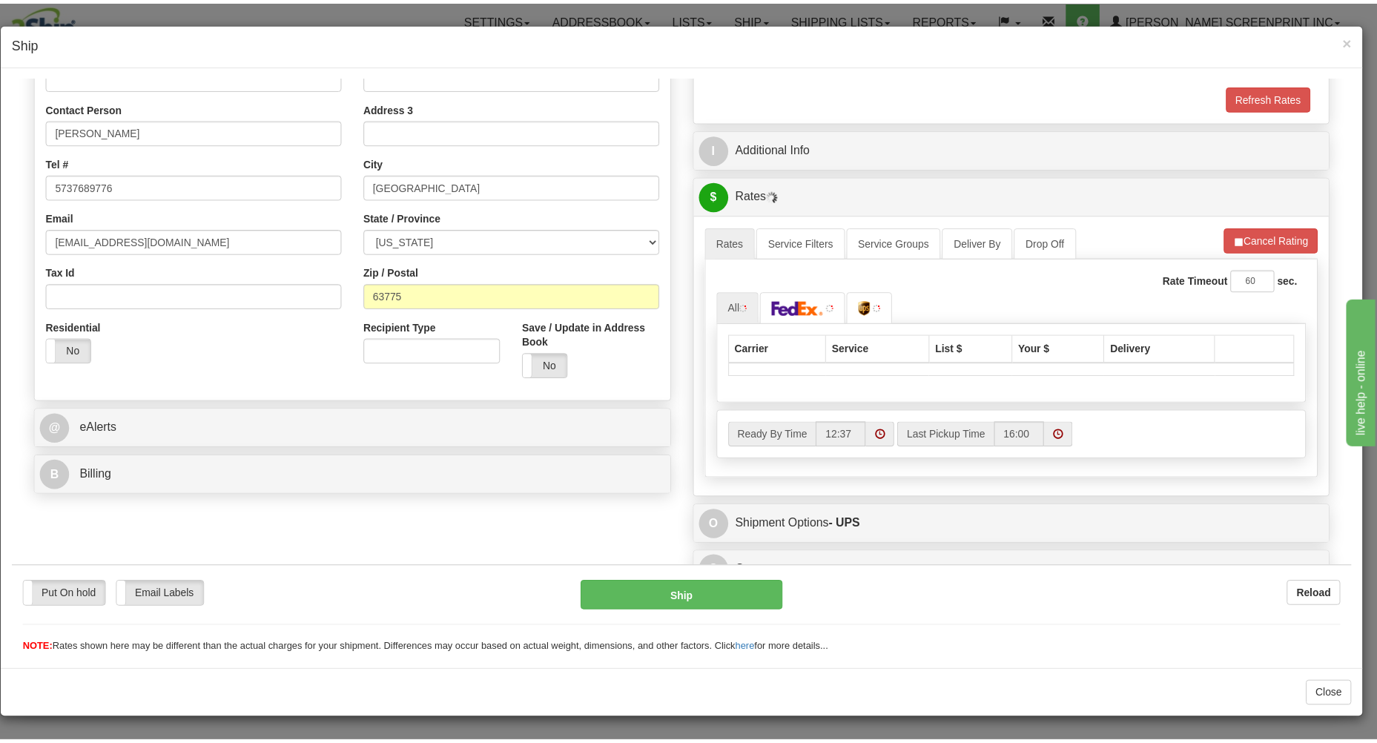
scroll to position [307, 0]
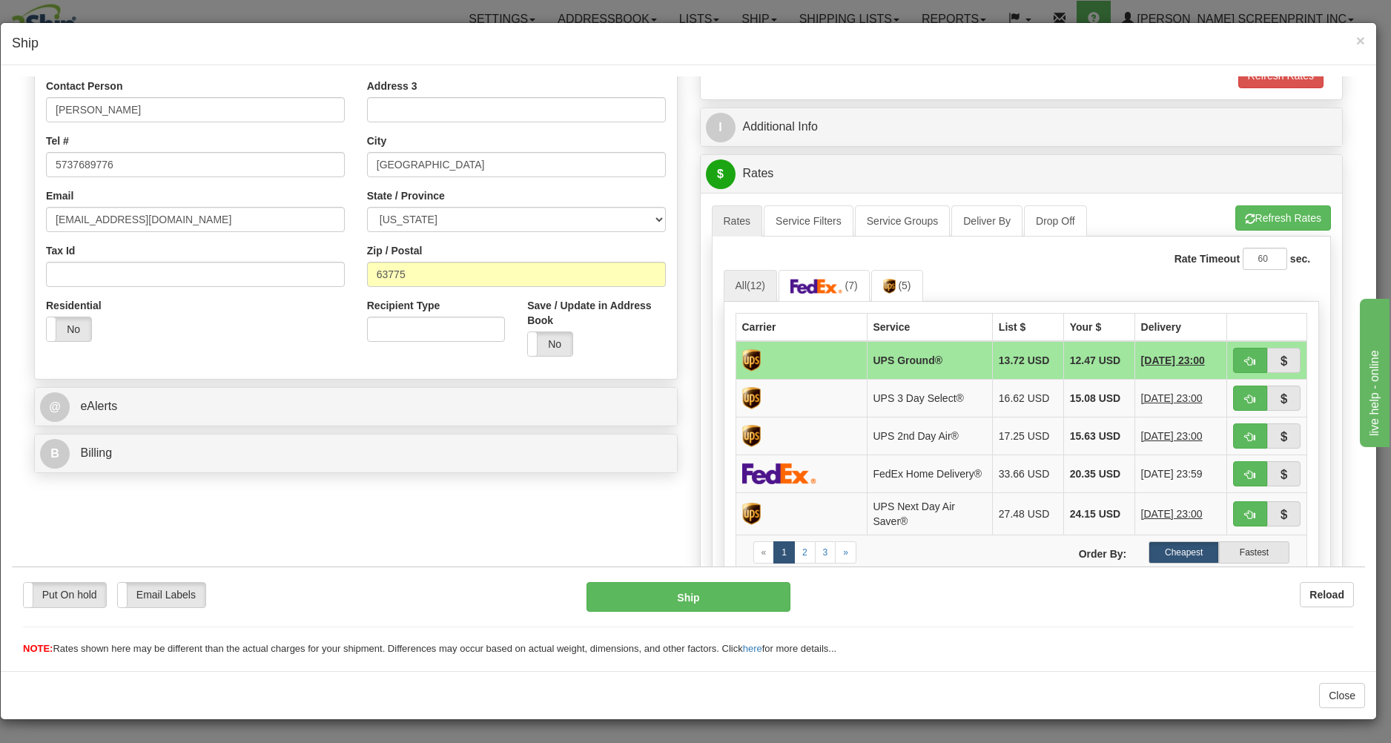
type input "1.45"
click at [1356, 40] on h4 "Ship" at bounding box center [688, 43] width 1353 height 19
drag, startPoint x: 1358, startPoint y: 38, endPoint x: 1340, endPoint y: 42, distance: 18.3
click at [1358, 39] on span "×" at bounding box center [1360, 40] width 9 height 17
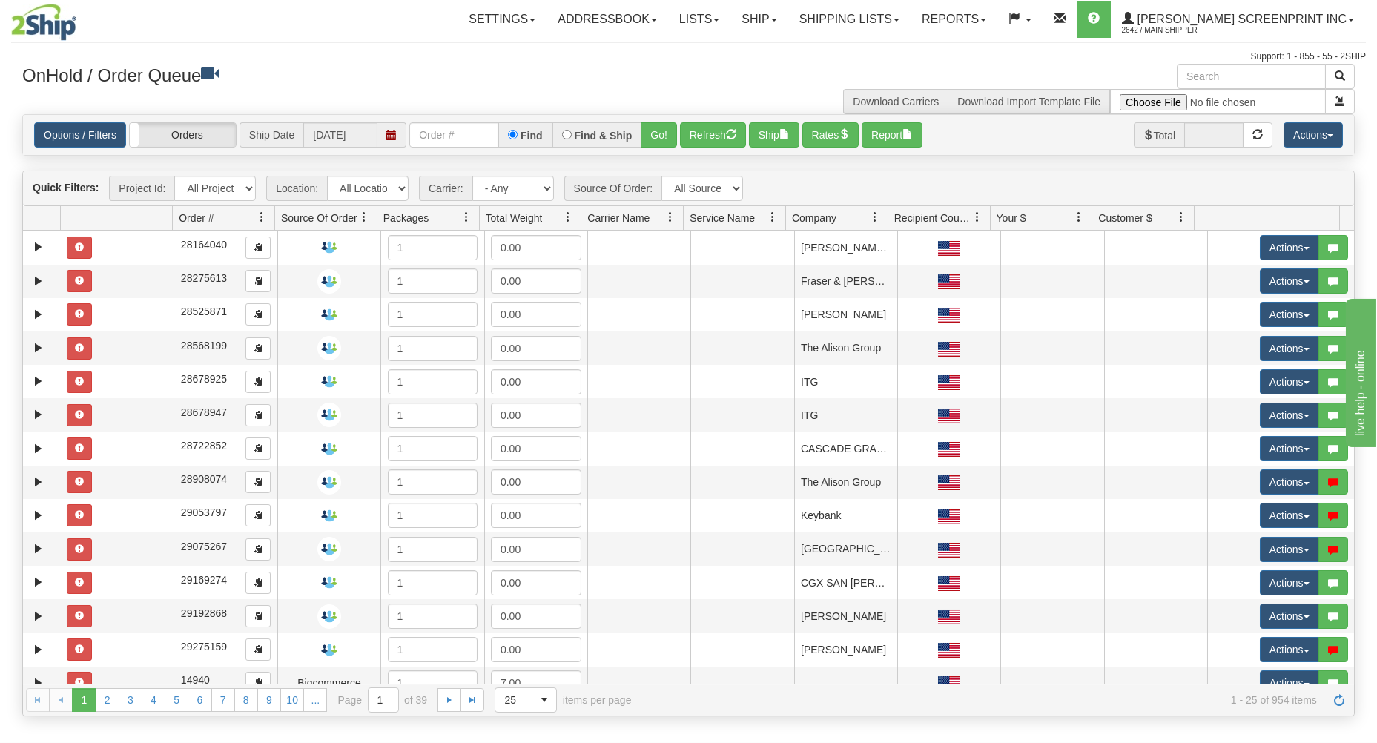
click at [461, 139] on input "text" at bounding box center [453, 134] width 89 height 25
type input "17326"
click at [665, 140] on button "Go!" at bounding box center [659, 134] width 36 height 25
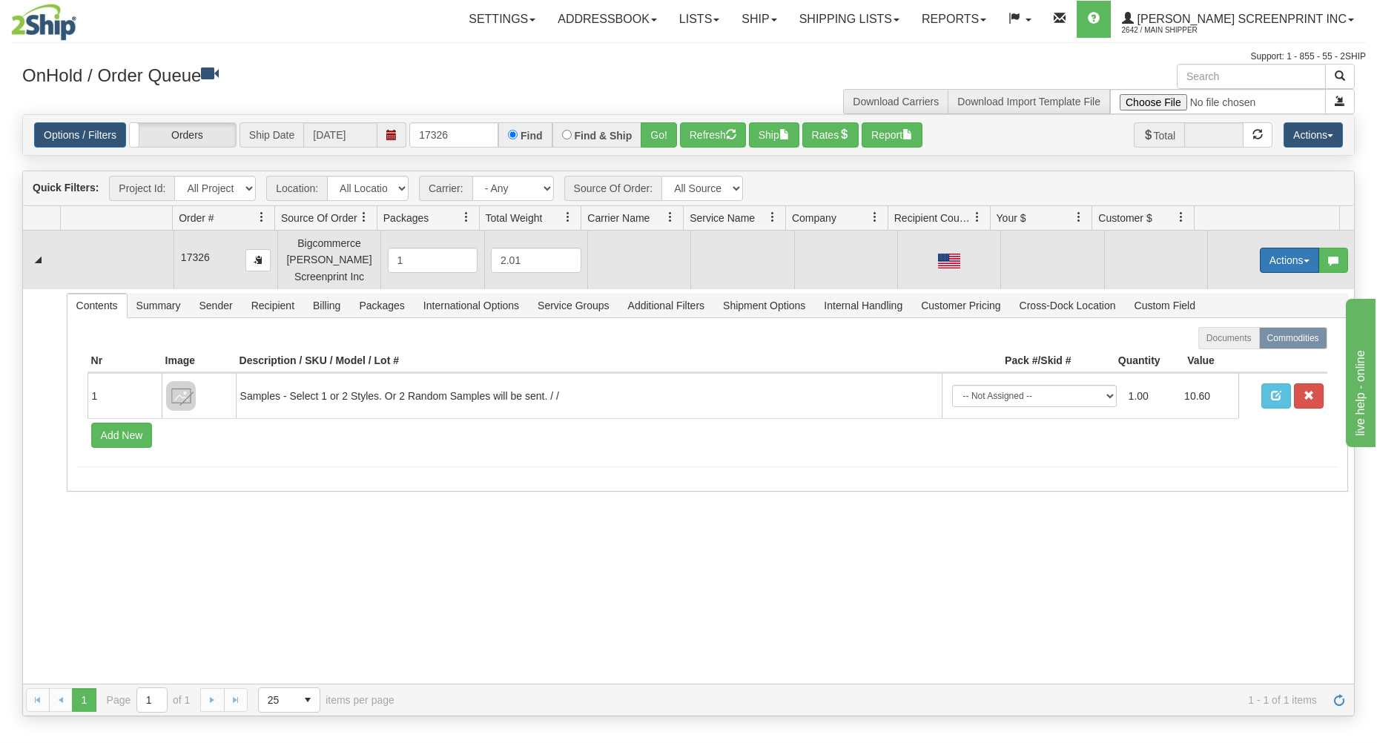
click at [1293, 260] on button "Actions" at bounding box center [1289, 260] width 59 height 25
click at [1257, 286] on link "Open" at bounding box center [1259, 288] width 119 height 19
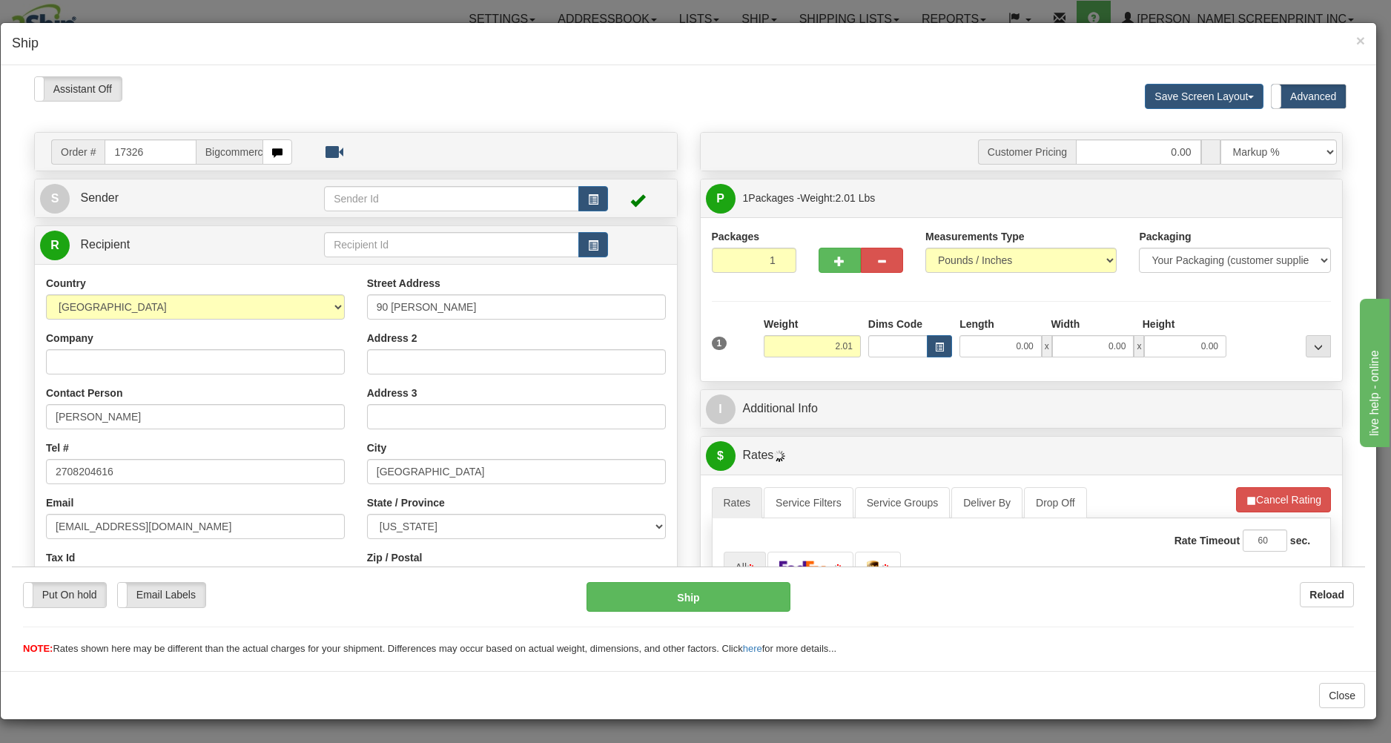
type input "1.45"
click at [983, 346] on input "0.00" at bounding box center [1001, 345] width 82 height 22
type input "30.00"
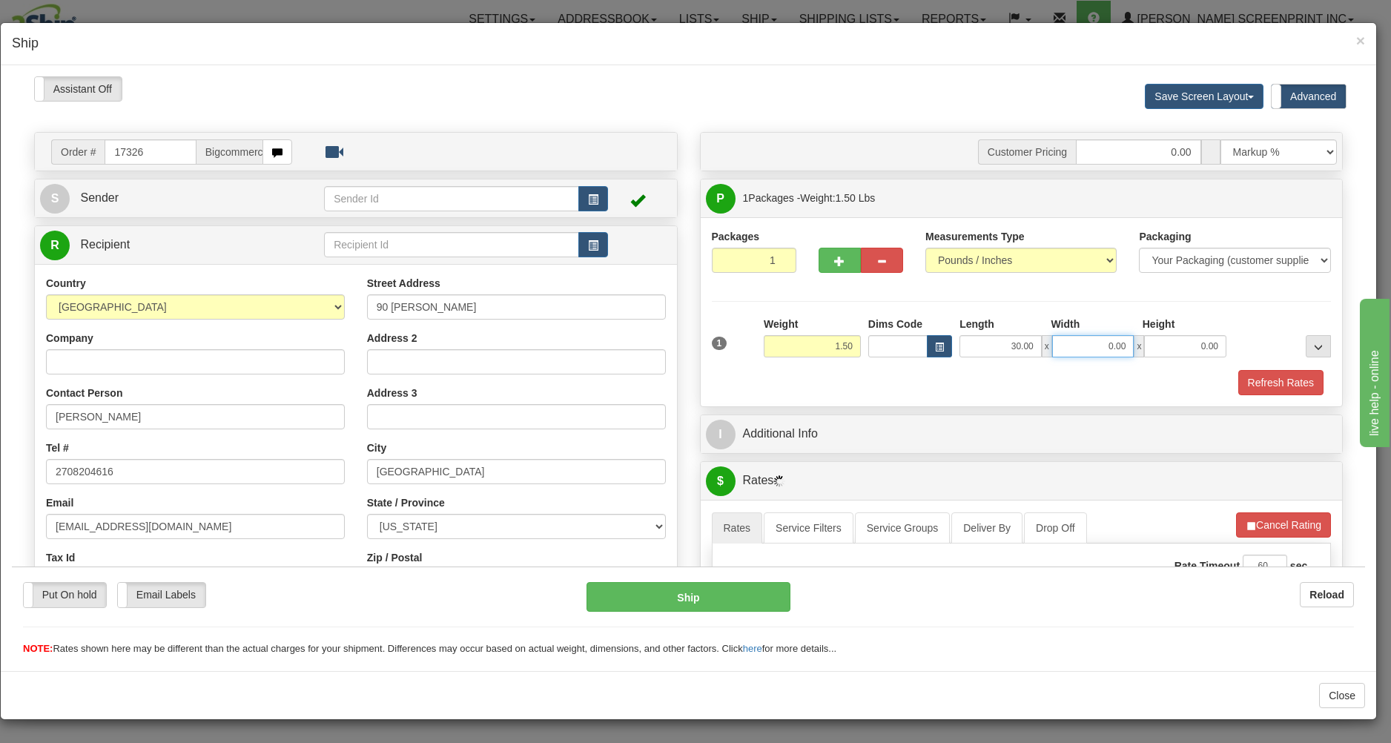
type input "1.60"
type input "17.00"
type input "1.45"
type input "1.00"
click at [876, 385] on div "Refresh Rates" at bounding box center [1021, 381] width 627 height 25
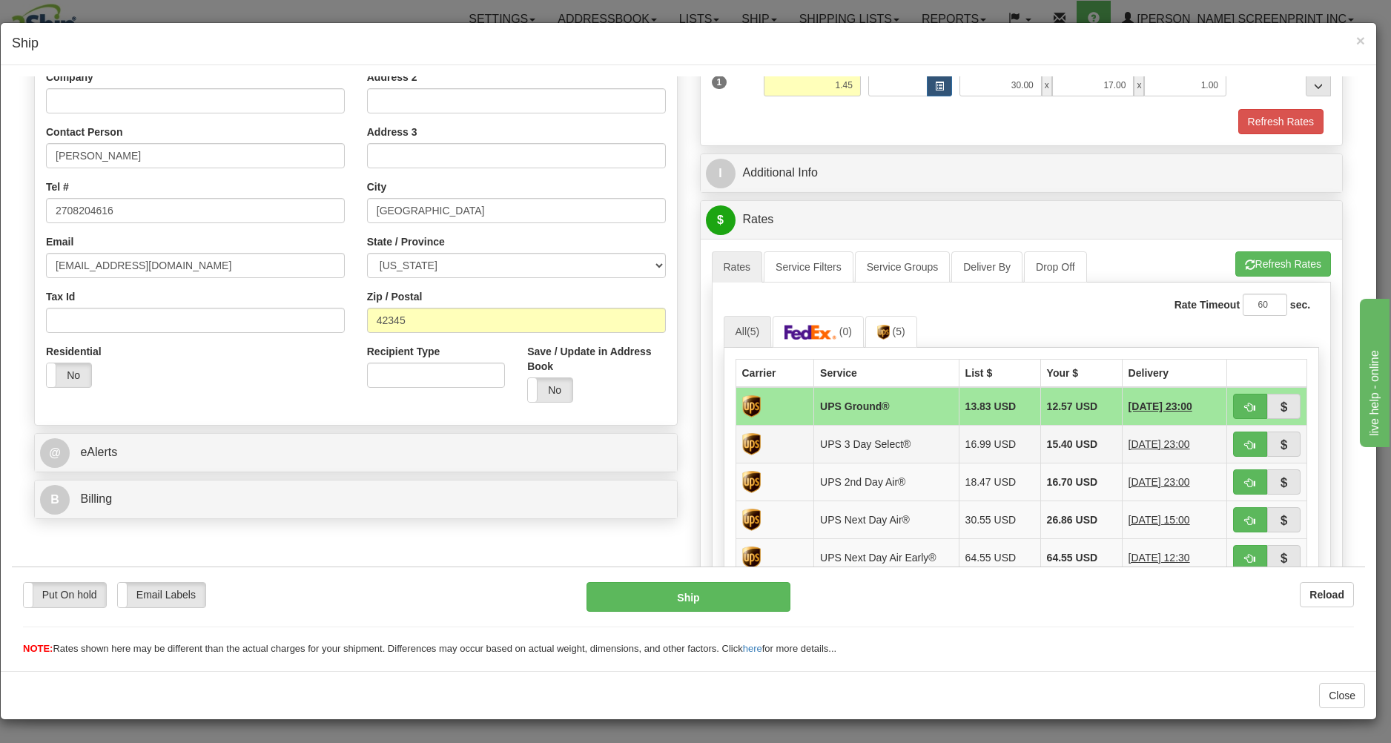
scroll to position [317, 0]
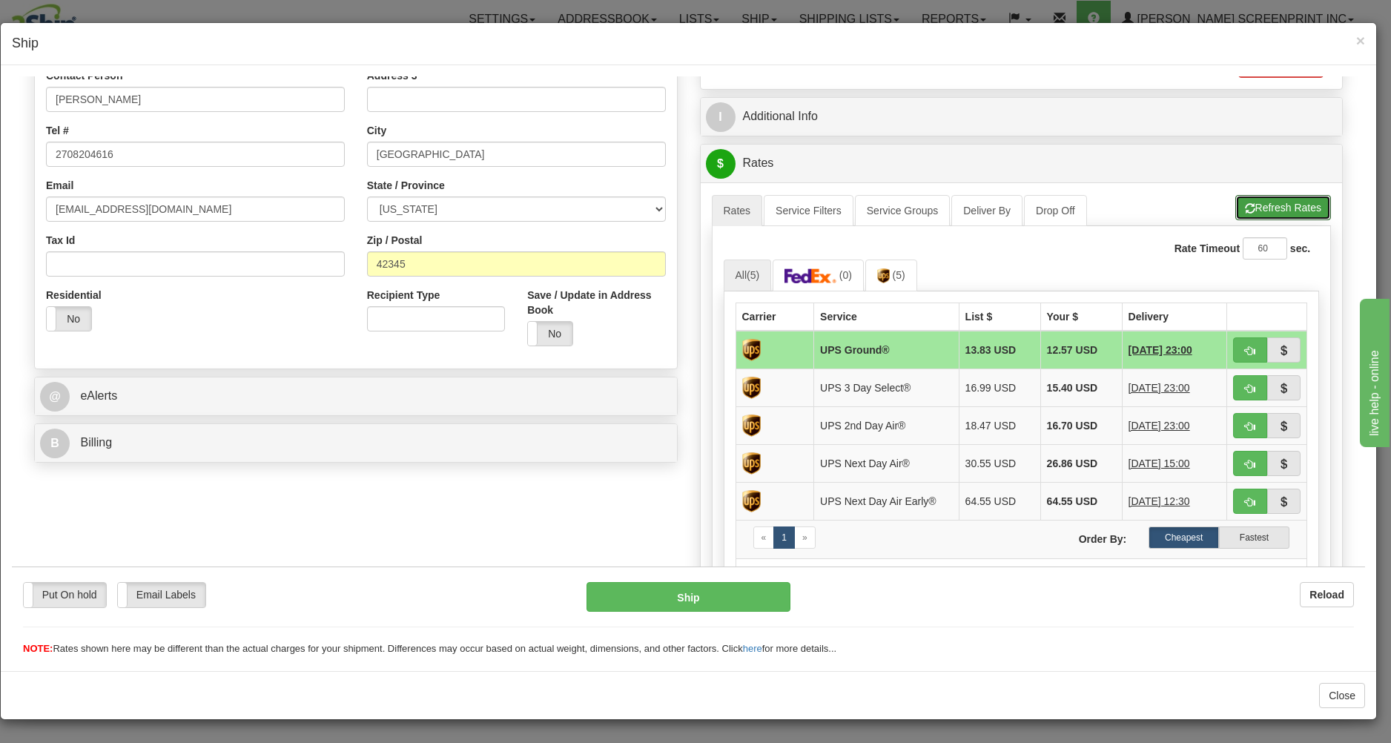
click at [1270, 204] on button "Refresh Rates" at bounding box center [1283, 206] width 96 height 25
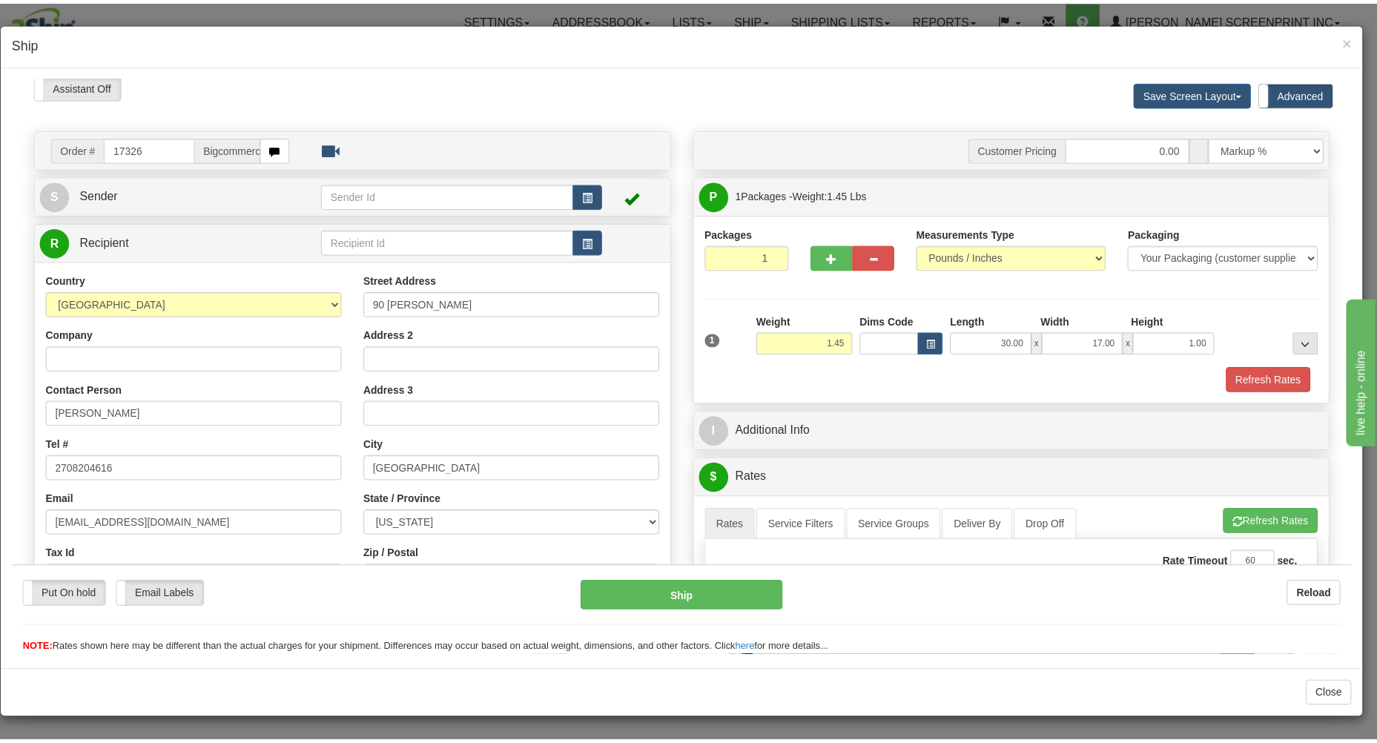
scroll to position [0, 0]
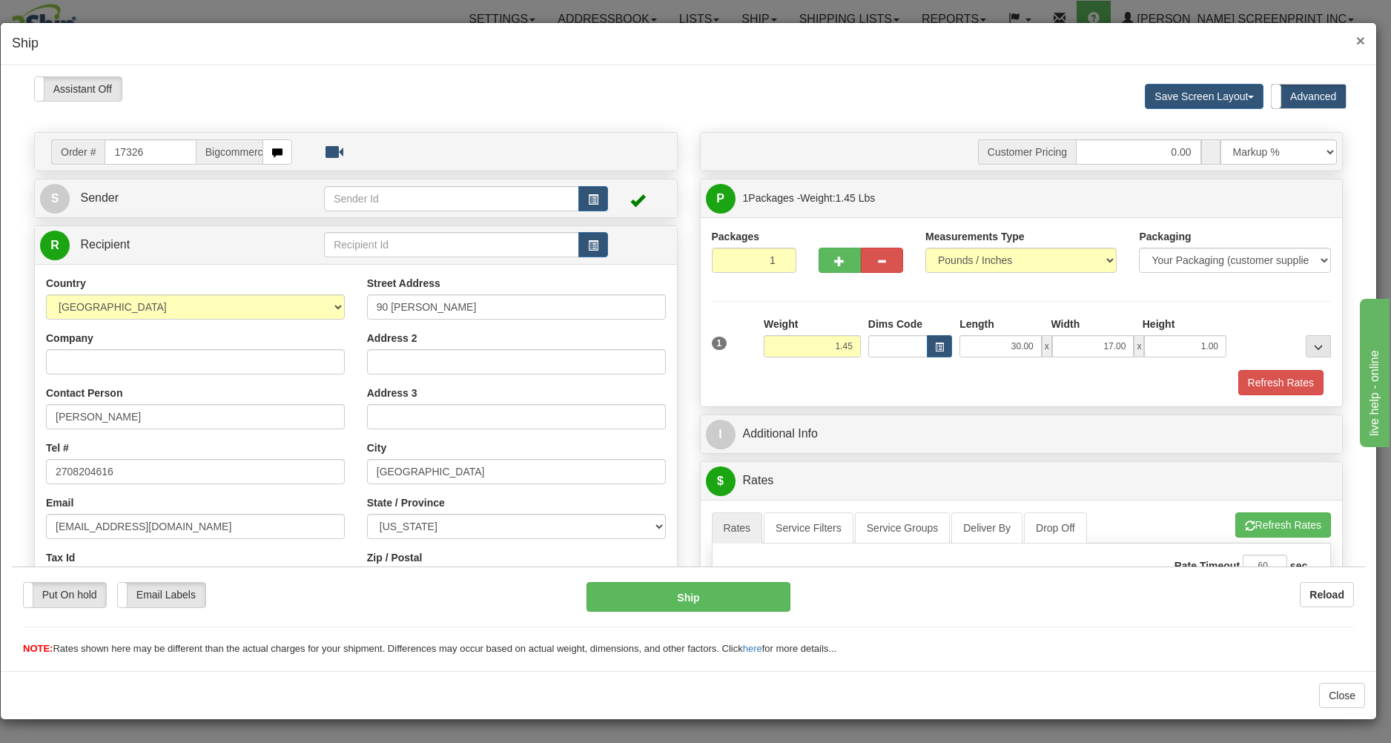
click at [1359, 35] on span "×" at bounding box center [1360, 40] width 9 height 17
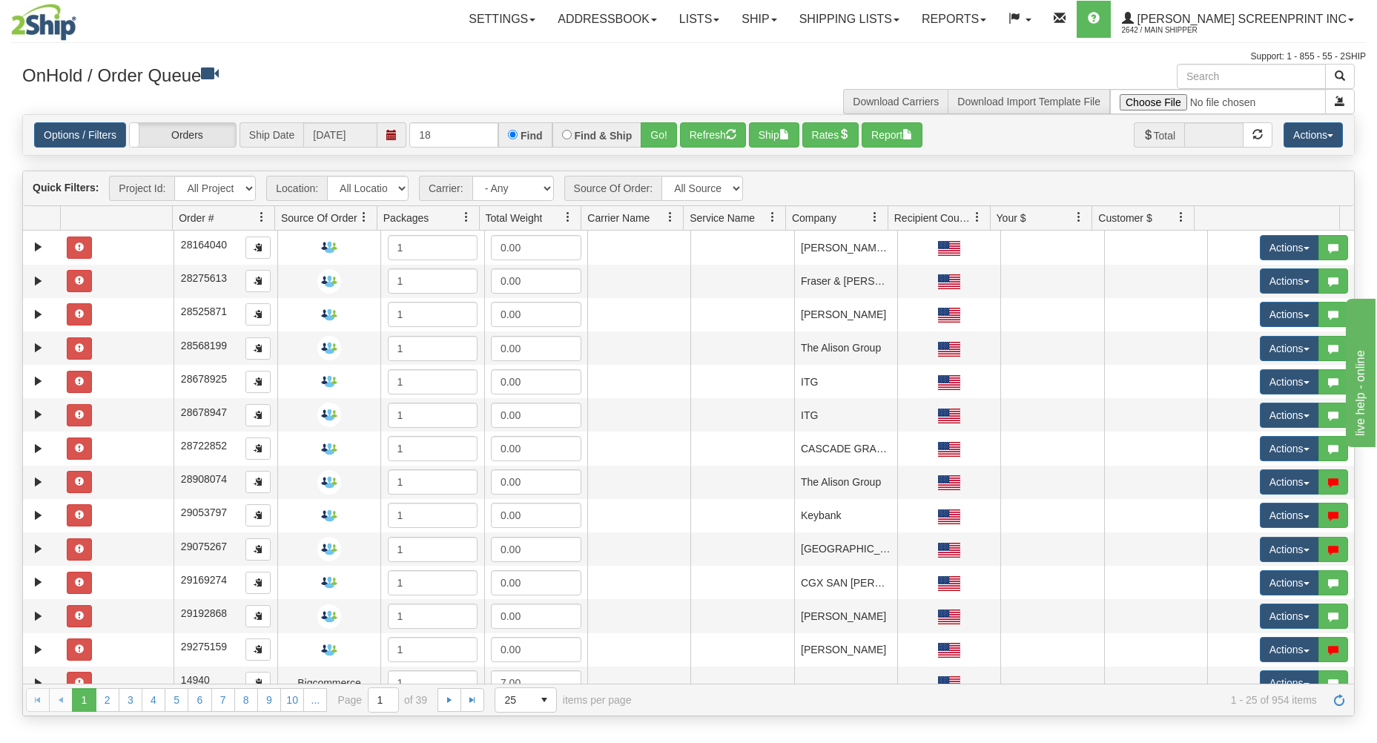
type input "1"
type input "17317"
click at [659, 132] on button "Go!" at bounding box center [659, 134] width 36 height 25
